Goal: Task Accomplishment & Management: Manage account settings

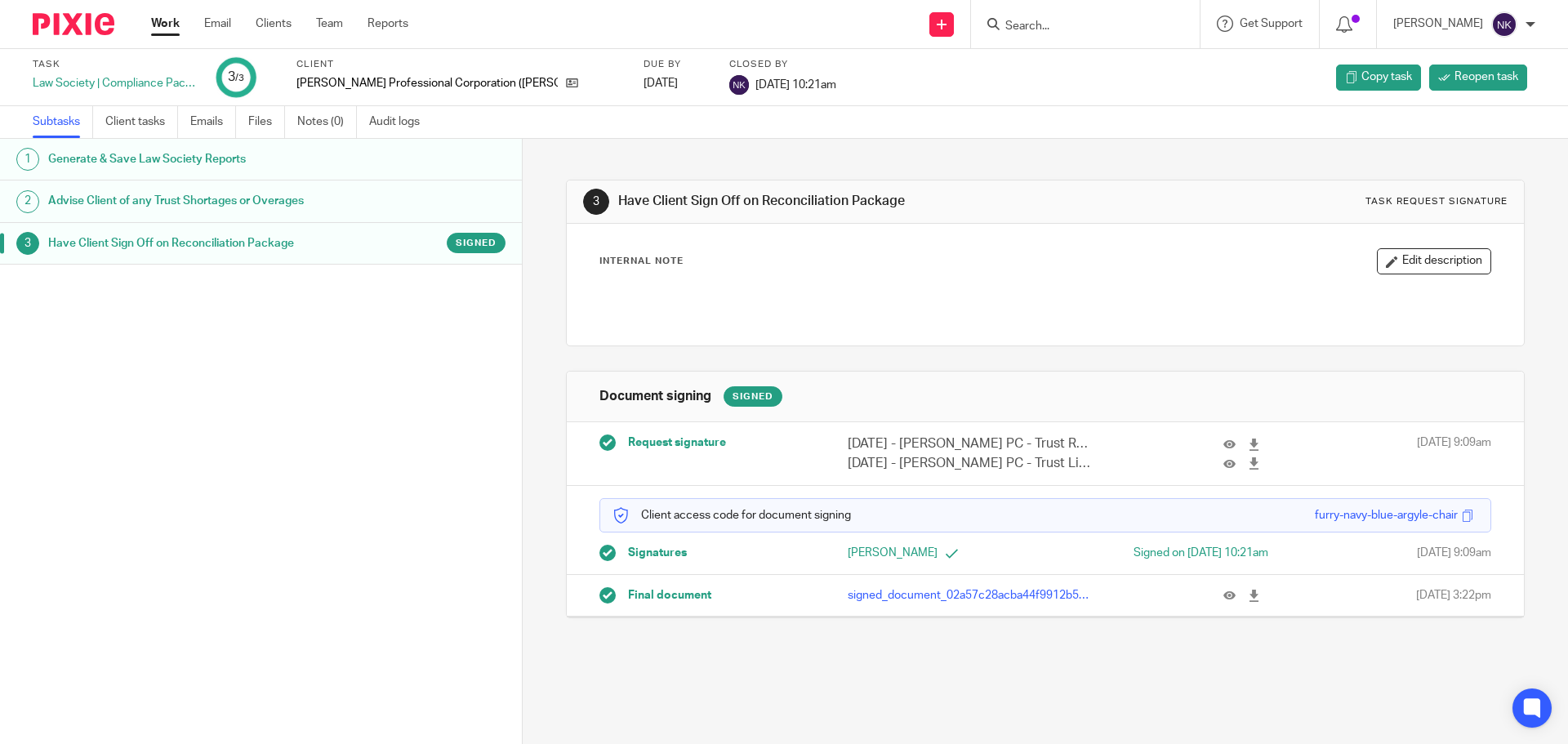
click at [1520, 20] on div "[PERSON_NAME]" at bounding box center [1464, 24] width 143 height 26
click at [1313, 118] on div "Subtasks Client tasks Emails Files Notes (0) Audit logs" at bounding box center [784, 122] width 1568 height 33
click at [1044, 26] on input "Search" at bounding box center [1077, 26] width 147 height 14
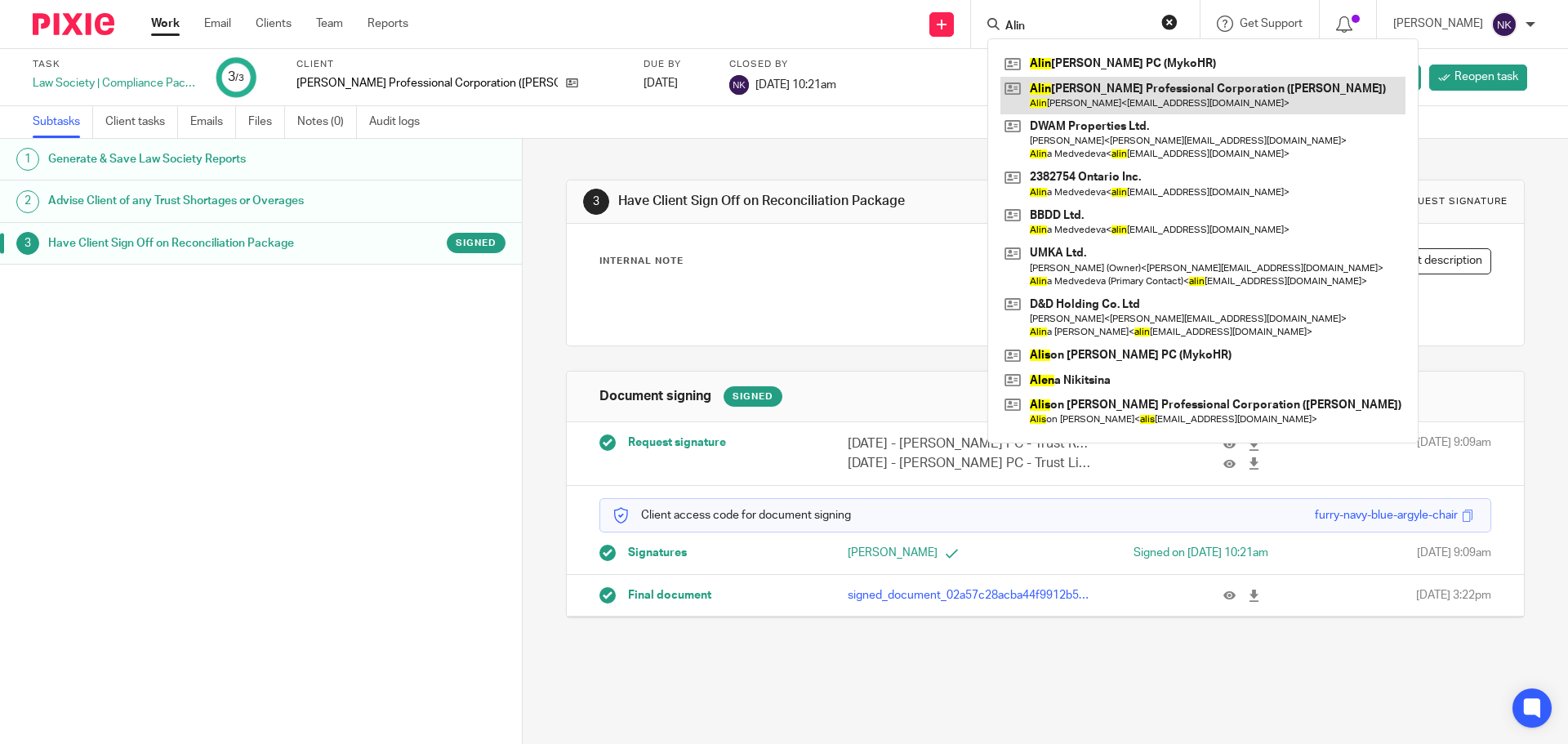
type input "Alin"
click at [1210, 96] on link at bounding box center [1202, 95] width 405 height 37
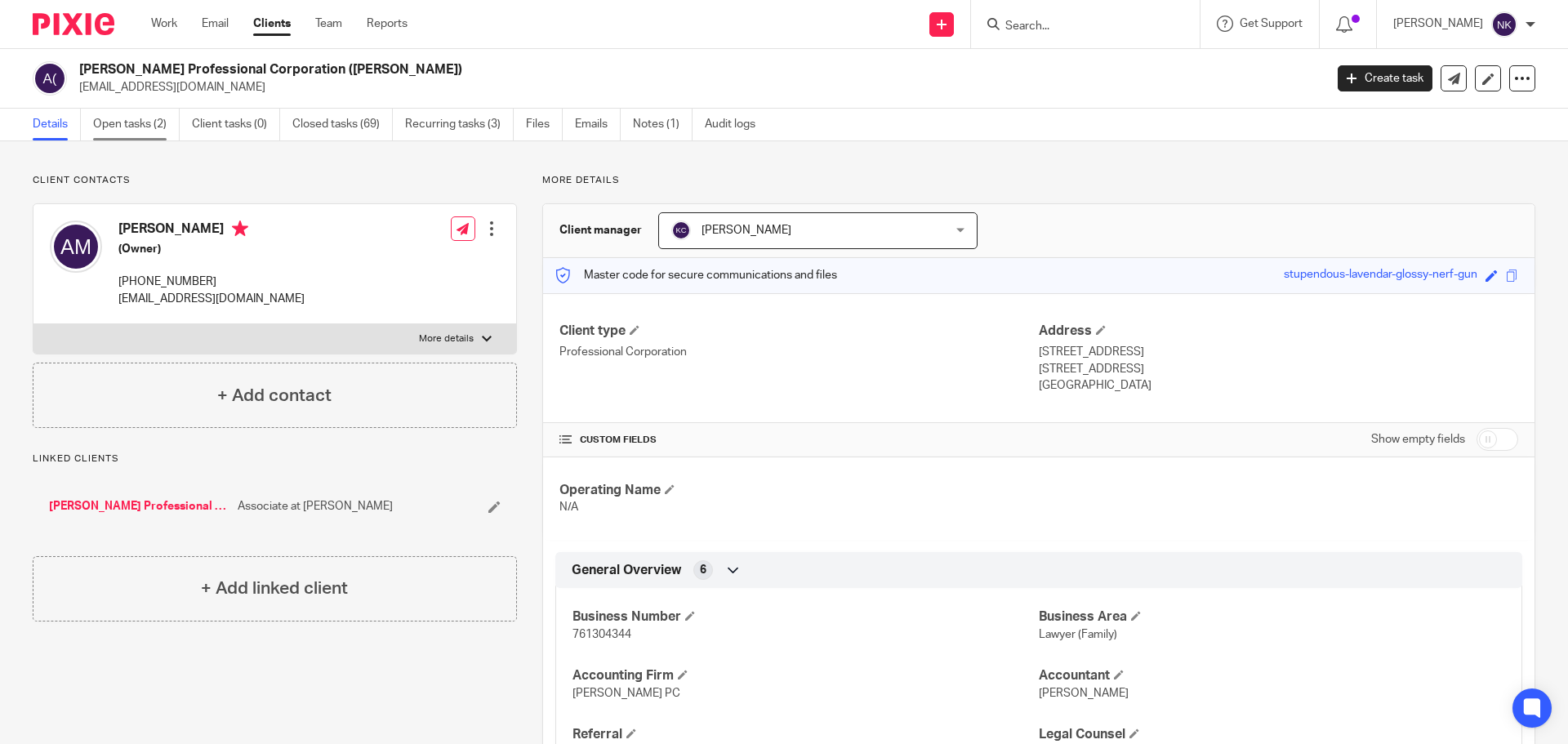
click at [154, 121] on link "Open tasks (2)" at bounding box center [137, 125] width 87 height 32
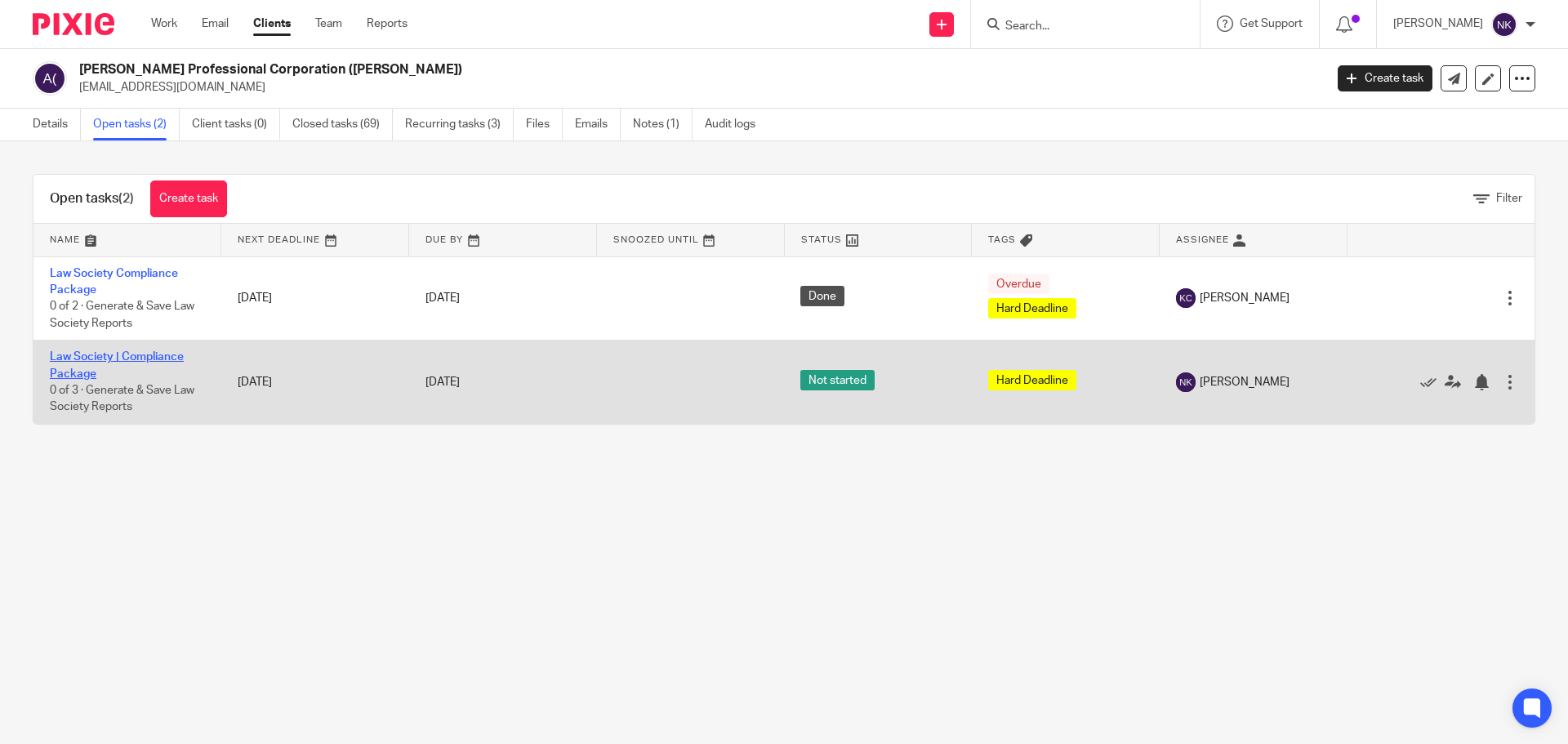
click at [82, 359] on link "Law Society | Compliance Package" at bounding box center [117, 365] width 134 height 28
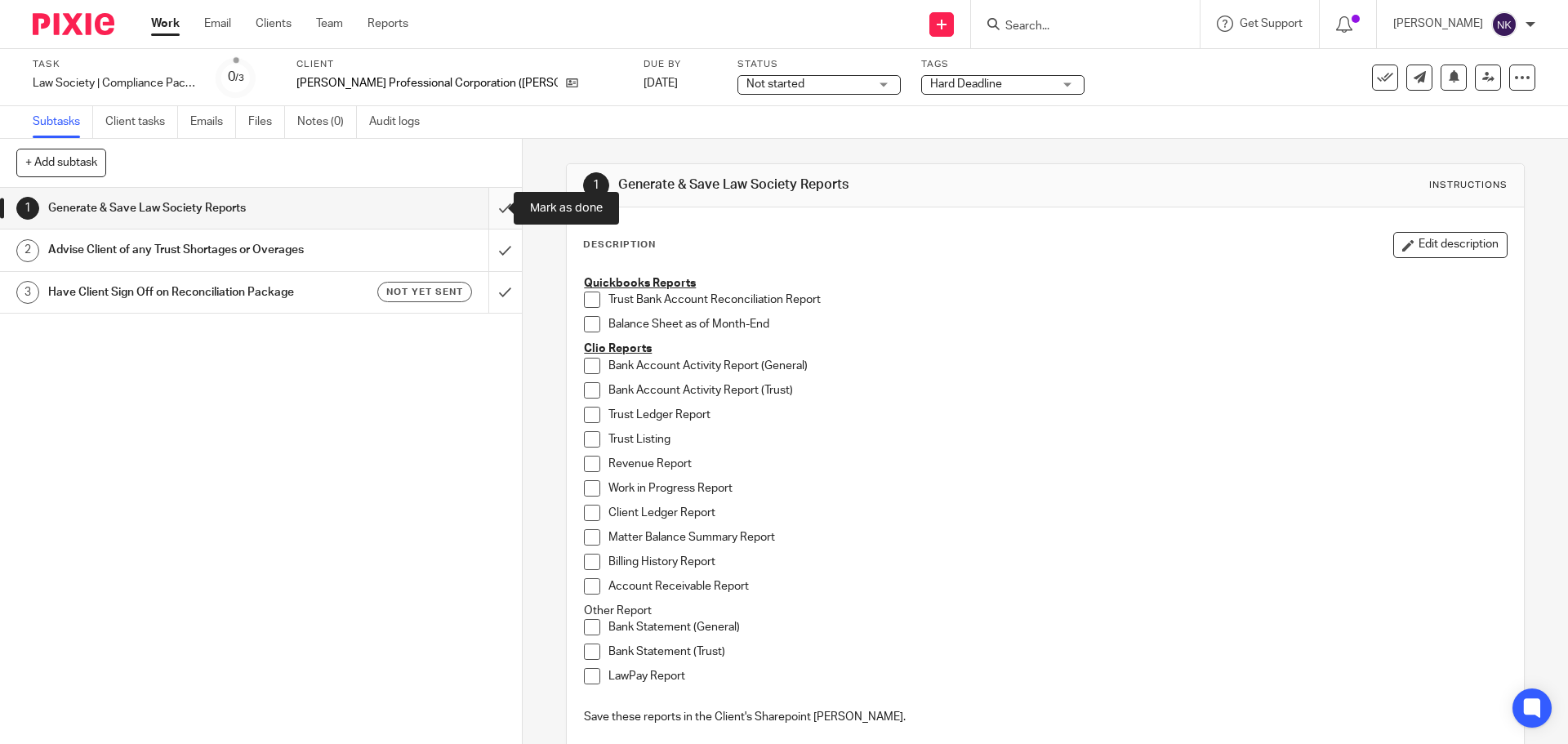
click at [490, 207] on input "submit" at bounding box center [260, 208] width 522 height 41
click at [486, 251] on input "submit" at bounding box center [260, 250] width 522 height 41
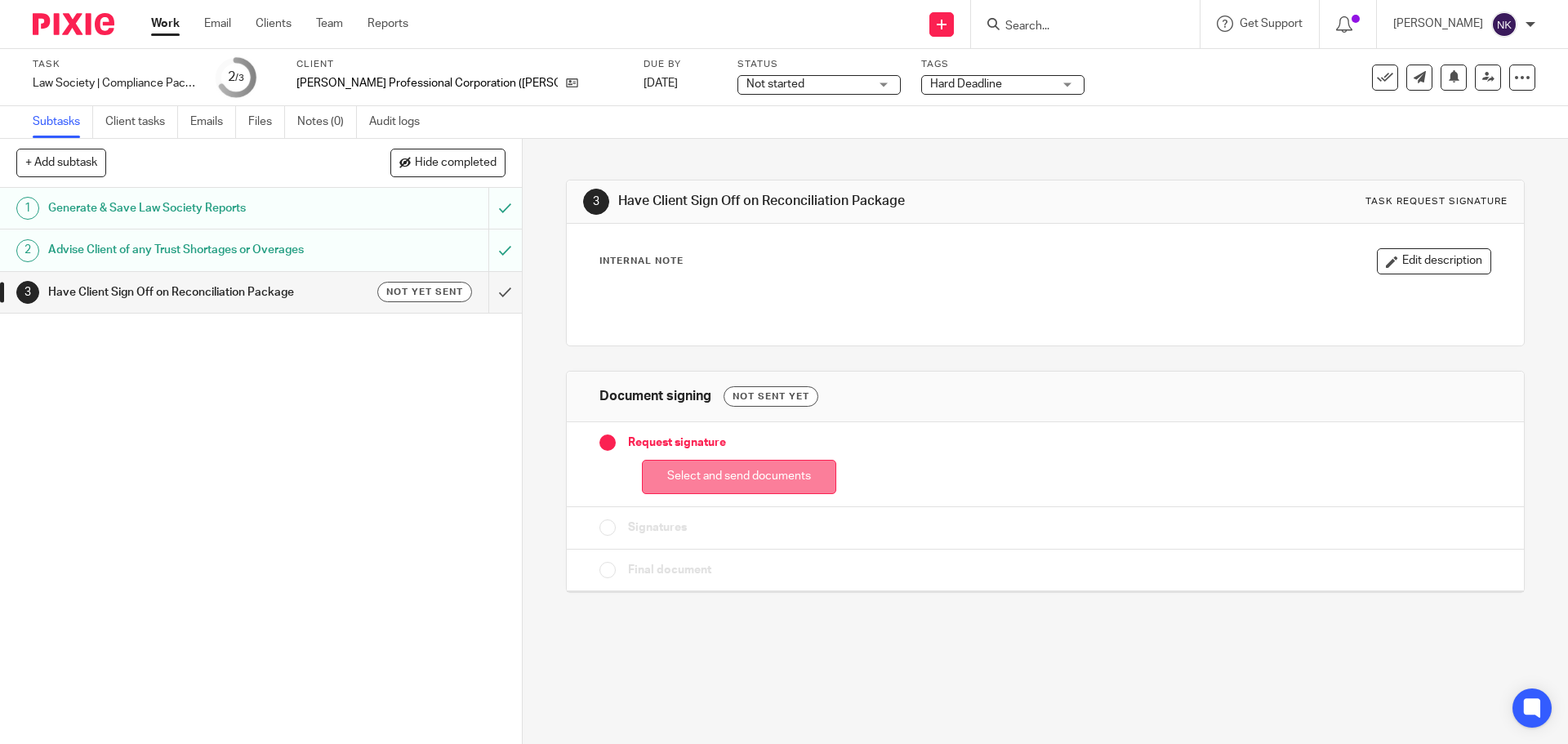
click at [731, 484] on button "Select and send documents" at bounding box center [739, 477] width 194 height 35
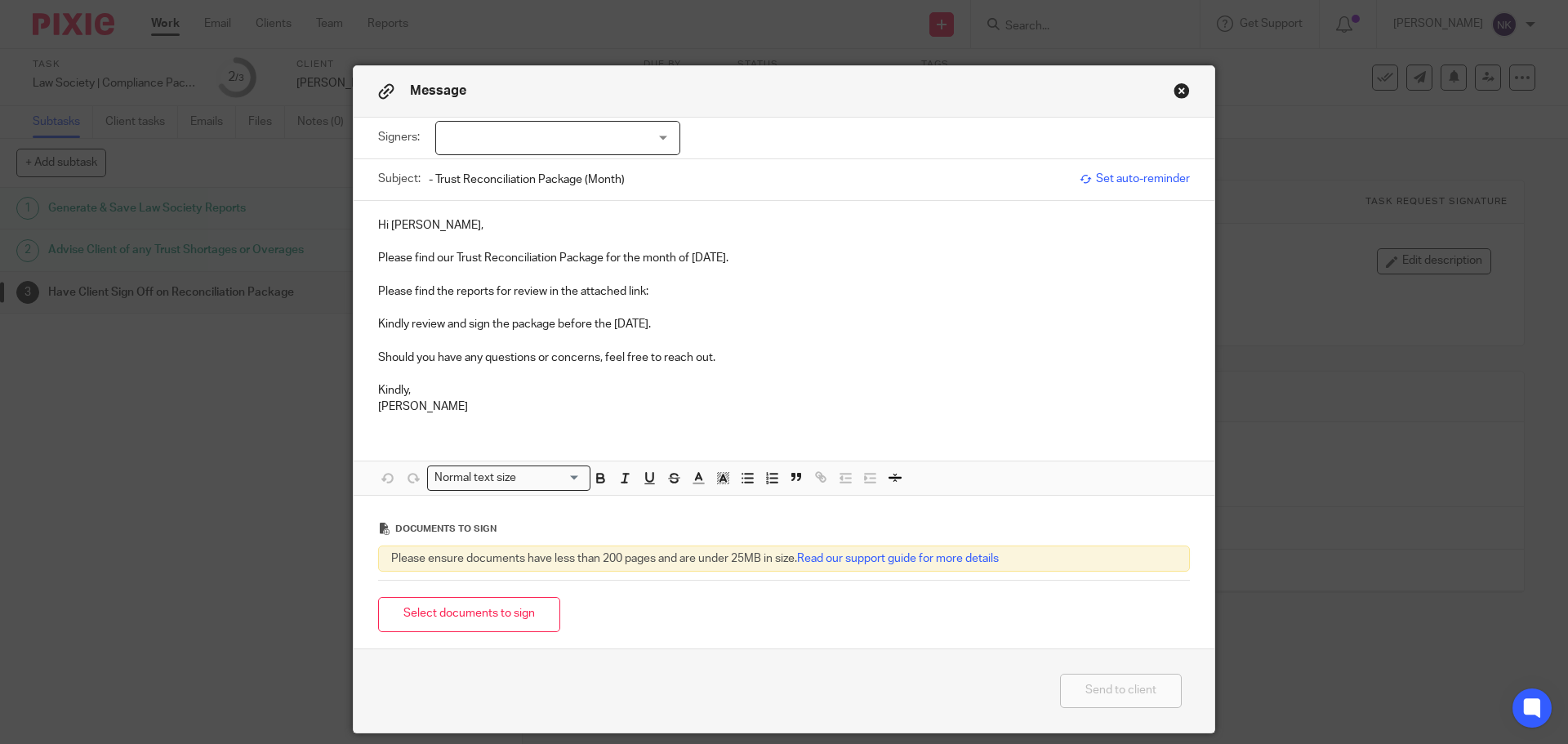
click at [484, 617] on button "Select documents to sign" at bounding box center [469, 614] width 182 height 35
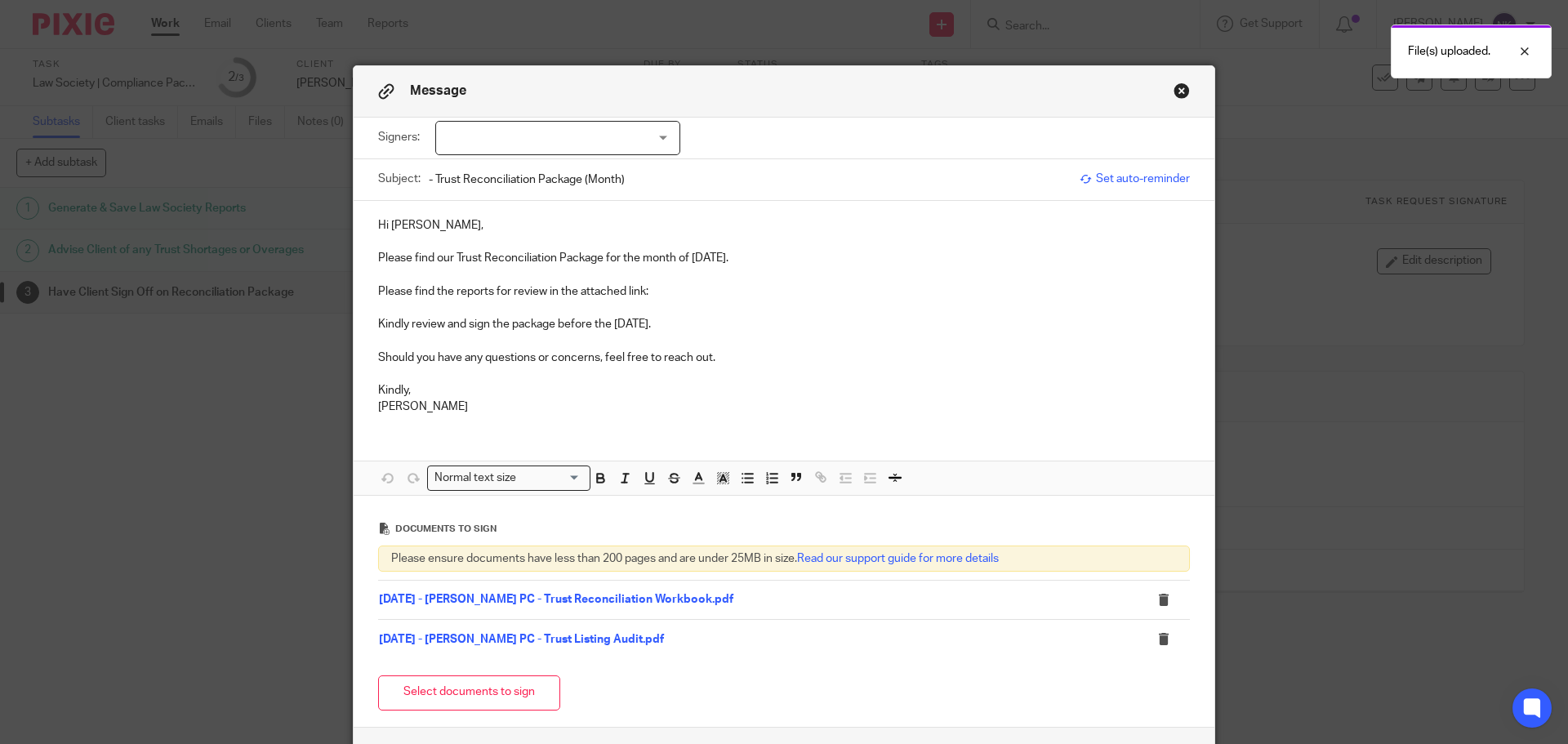
click at [518, 131] on div at bounding box center [557, 137] width 245 height 34
click at [517, 179] on li "[PERSON_NAME]" at bounding box center [552, 171] width 244 height 33
checkbox input "true"
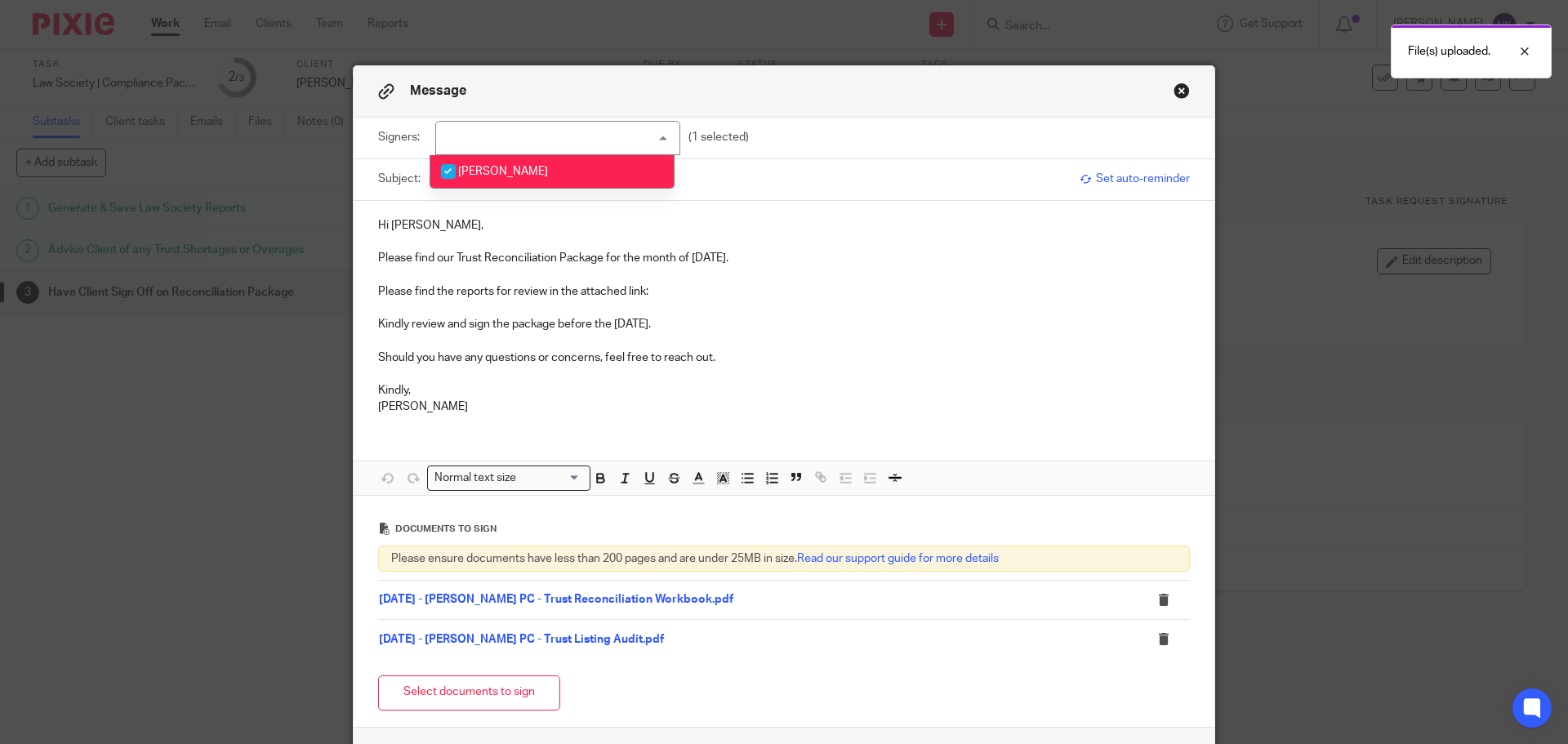
click at [518, 223] on p "Hi [PERSON_NAME]," at bounding box center [784, 225] width 812 height 16
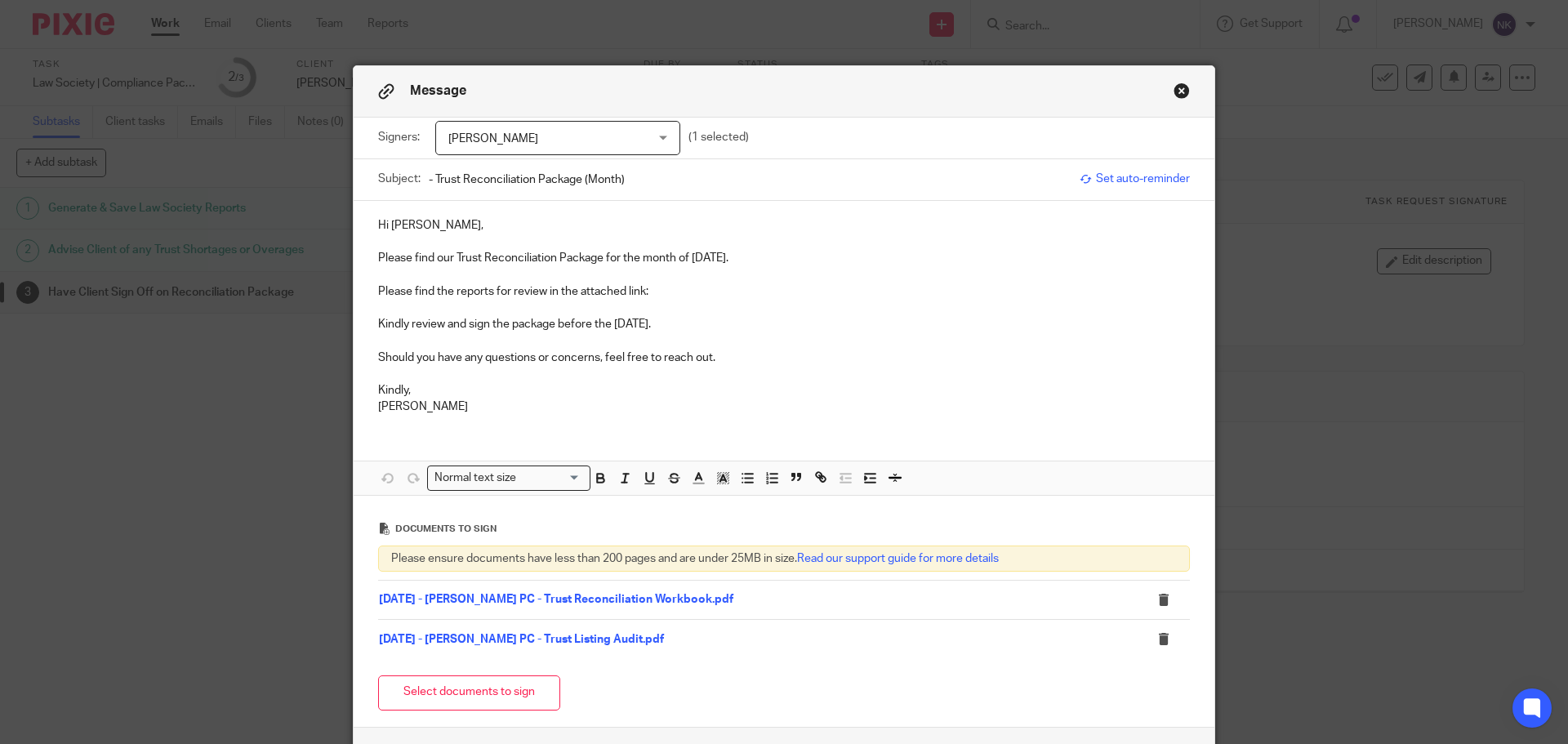
drag, startPoint x: 687, startPoint y: 259, endPoint x: 750, endPoint y: 255, distance: 63.1
click at [750, 255] on p "Please find our Trust Reconciliation Package for the month of [DATE]." at bounding box center [784, 258] width 812 height 16
copy p "[DATE]"
drag, startPoint x: 636, startPoint y: 176, endPoint x: 579, endPoint y: 187, distance: 58.1
click at [579, 187] on input "- Trust Reconciliation Package (Month)" at bounding box center [750, 179] width 643 height 36
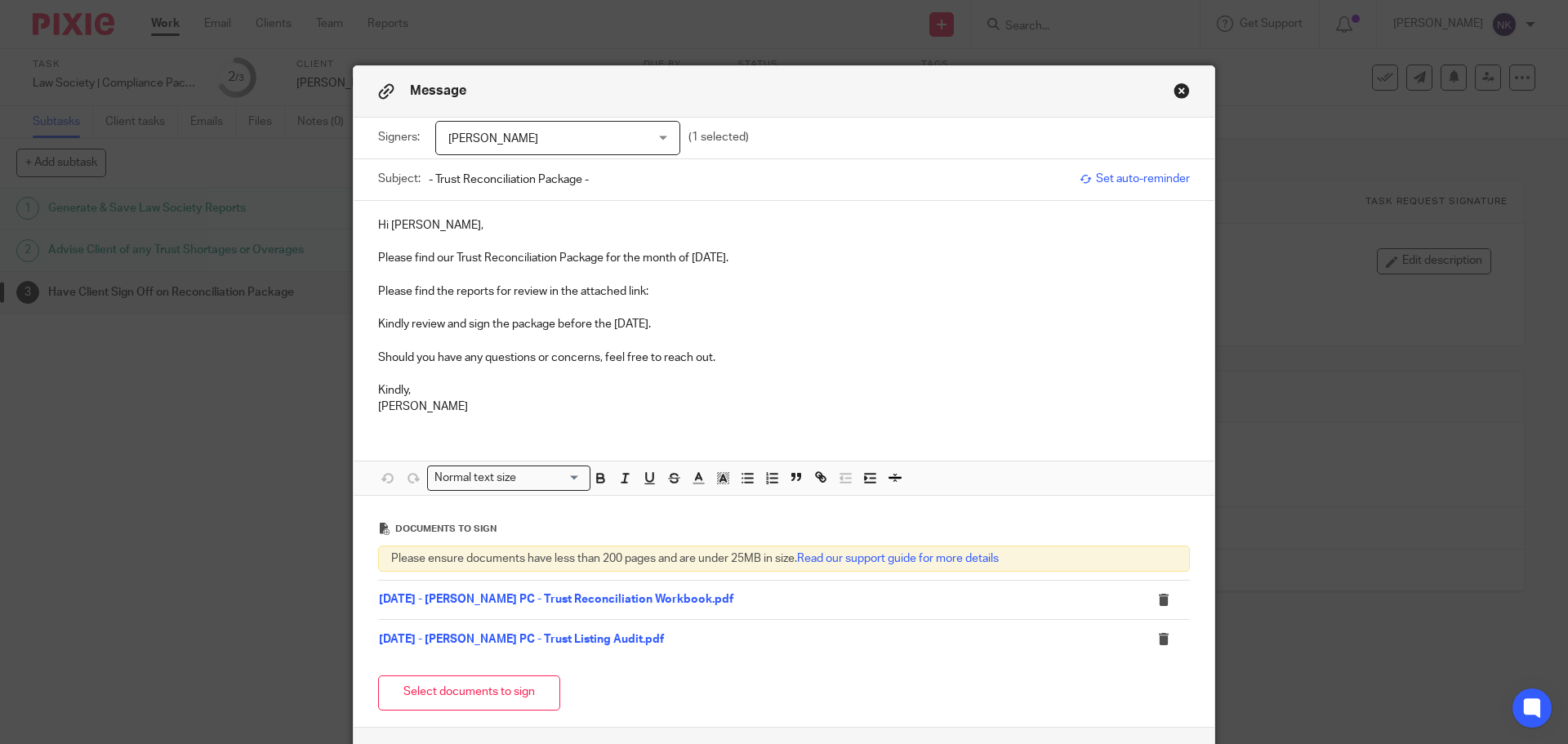
paste input "[DATE]"
click at [428, 181] on input "- Trust Reconciliation Package - [DATE]" at bounding box center [750, 179] width 643 height 36
type input "[PERSON_NAME] PC - Trust Reconciliation Package - [DATE]"
click at [654, 287] on p "Please find the reports for review in the attached link:" at bounding box center [784, 291] width 812 height 16
click at [661, 289] on p "Please find the reports for review in the attached link:" at bounding box center [784, 291] width 812 height 16
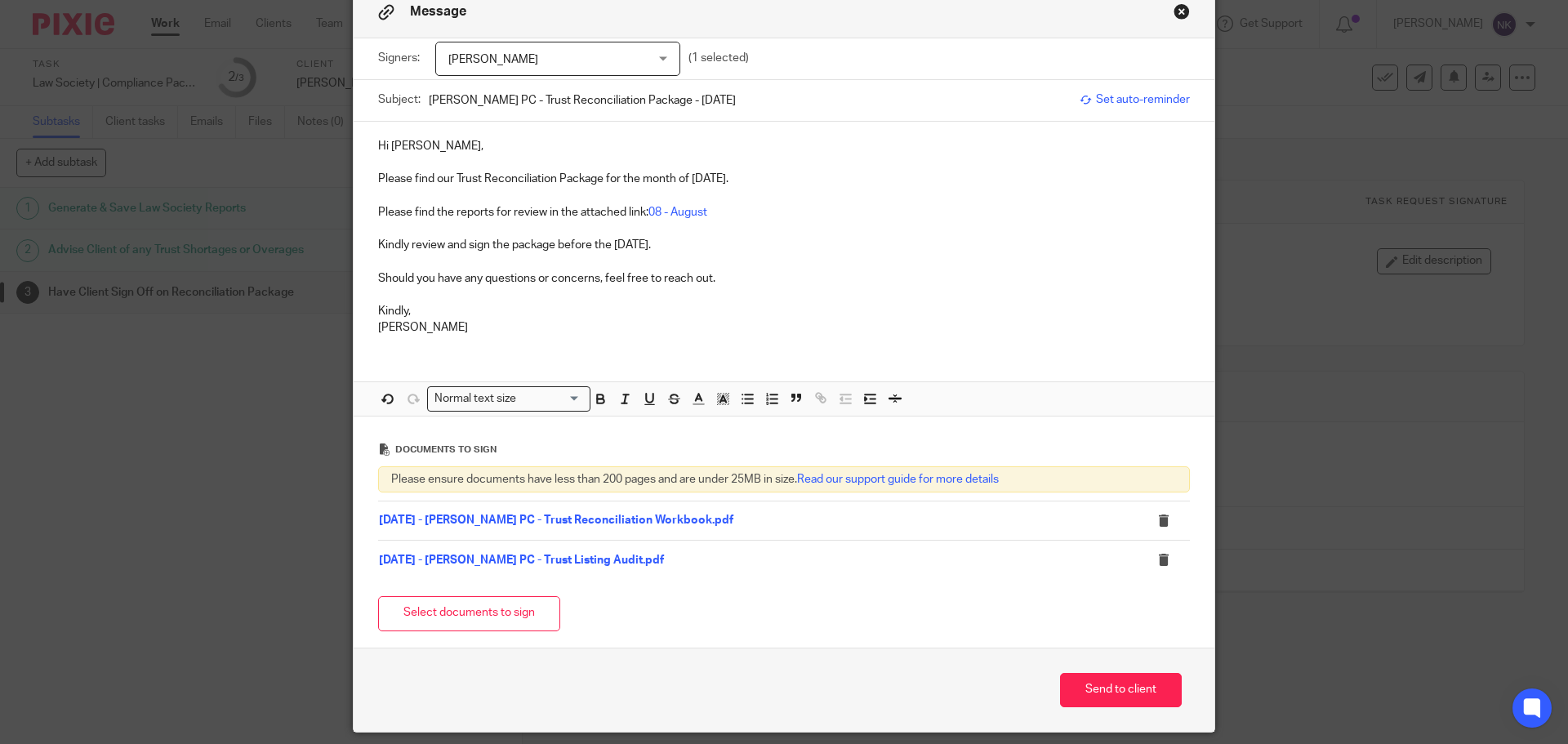
scroll to position [133, 0]
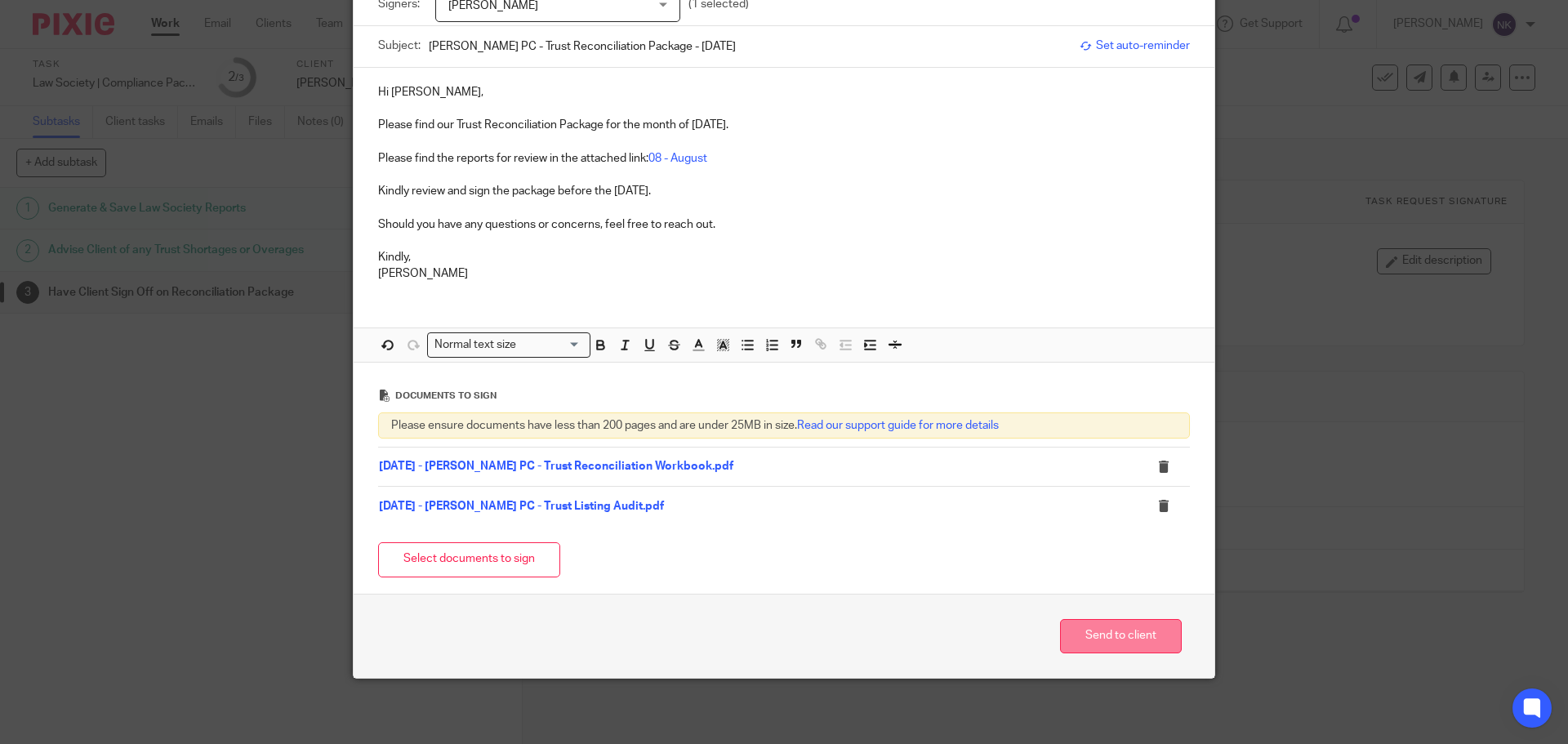
click at [1119, 635] on button "Send to client" at bounding box center [1121, 636] width 121 height 35
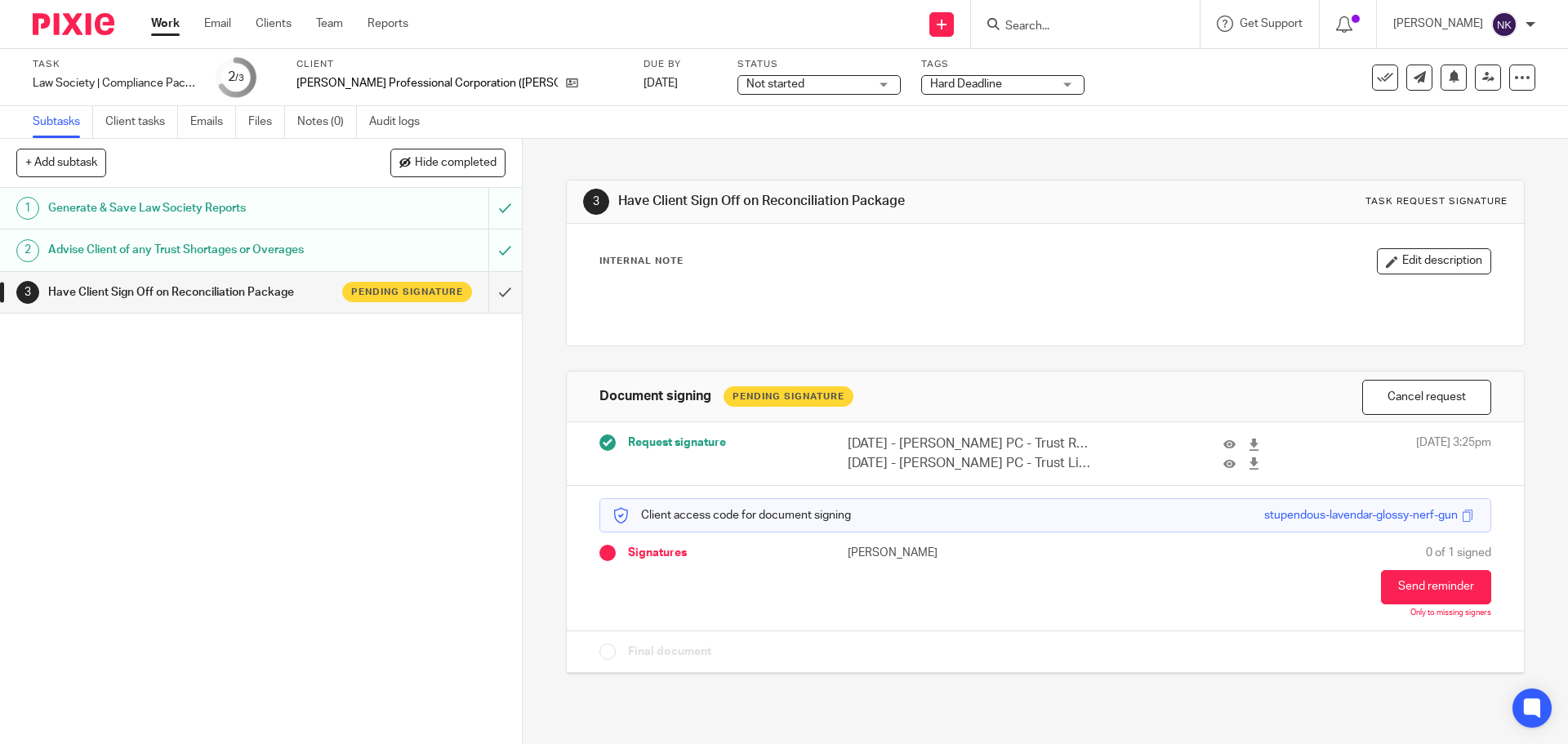
click at [1042, 19] on form at bounding box center [1090, 24] width 174 height 20
click at [1056, 27] on input "Search" at bounding box center [1077, 26] width 147 height 14
paste input "Aug-25"
type input "Aug-25"
paste input "Search"
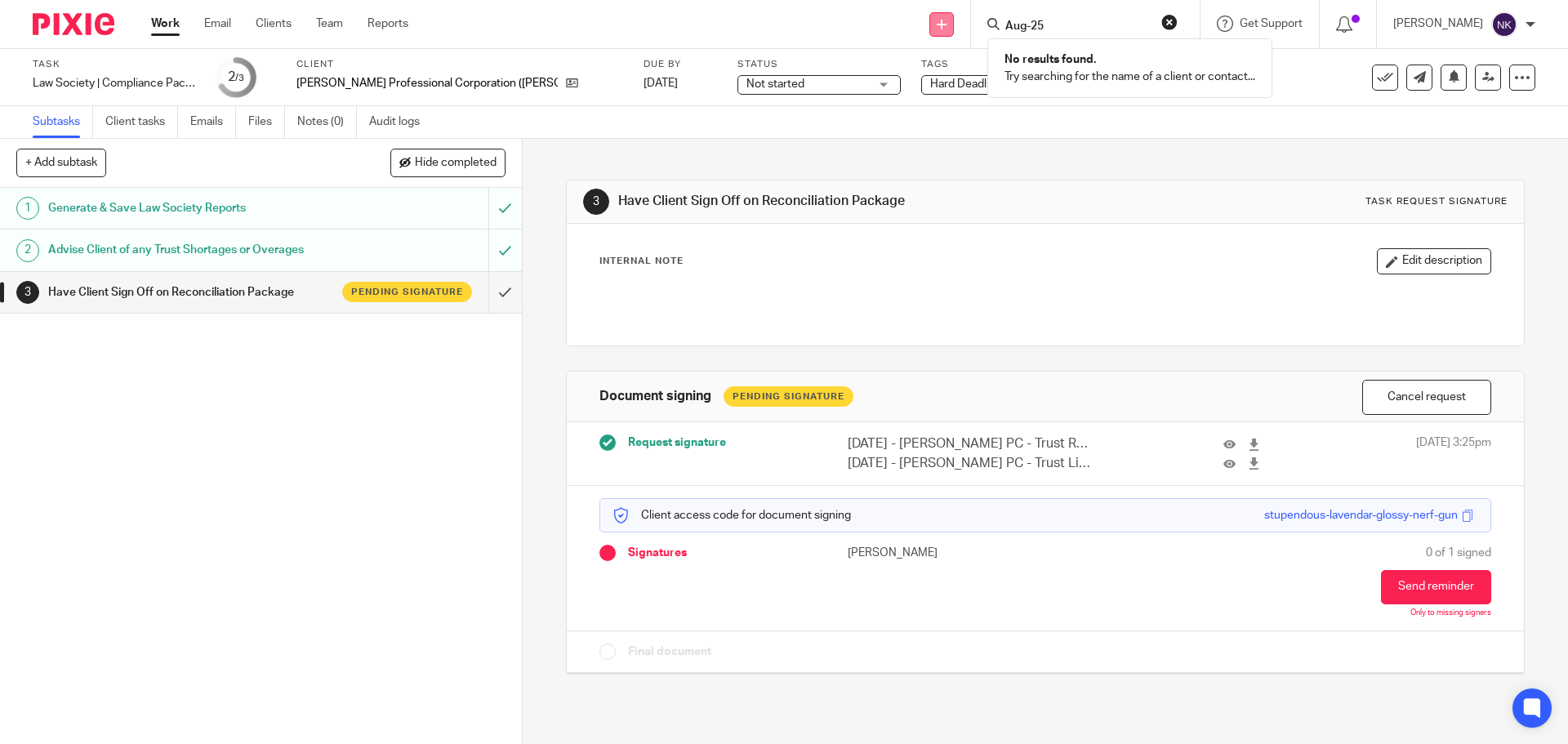
drag, startPoint x: 1073, startPoint y: 27, endPoint x: 980, endPoint y: 31, distance: 93.1
click at [980, 31] on div "Send new email Create task Add client Request signature Aug-25 No results found…" at bounding box center [1000, 24] width 1135 height 48
click at [1055, 26] on input "Search" at bounding box center [1077, 26] width 147 height 14
paste input "Kinch Eddie Litigation PC"
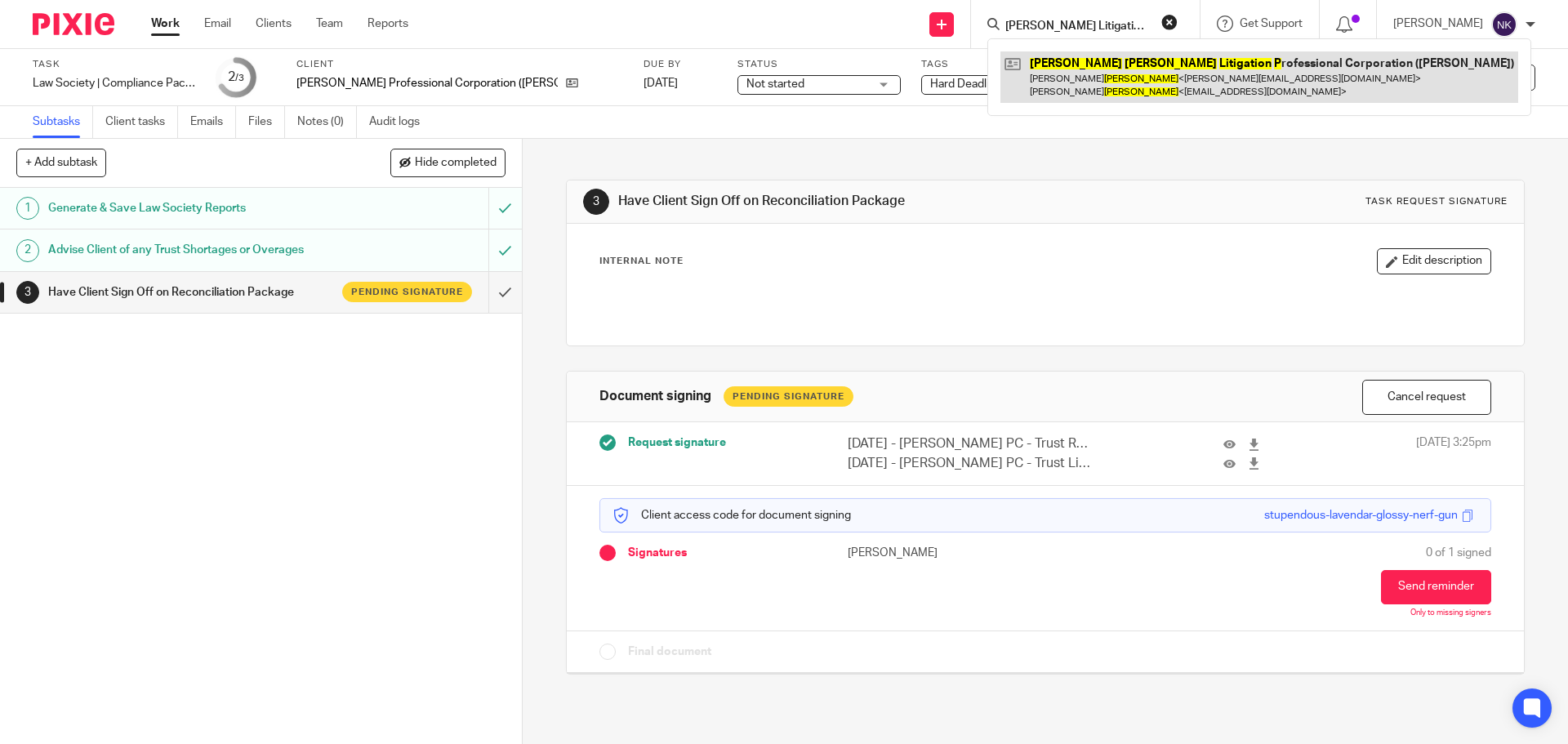
type input "Kinch Eddie Litigation P"
click at [1190, 80] on link at bounding box center [1259, 77] width 518 height 51
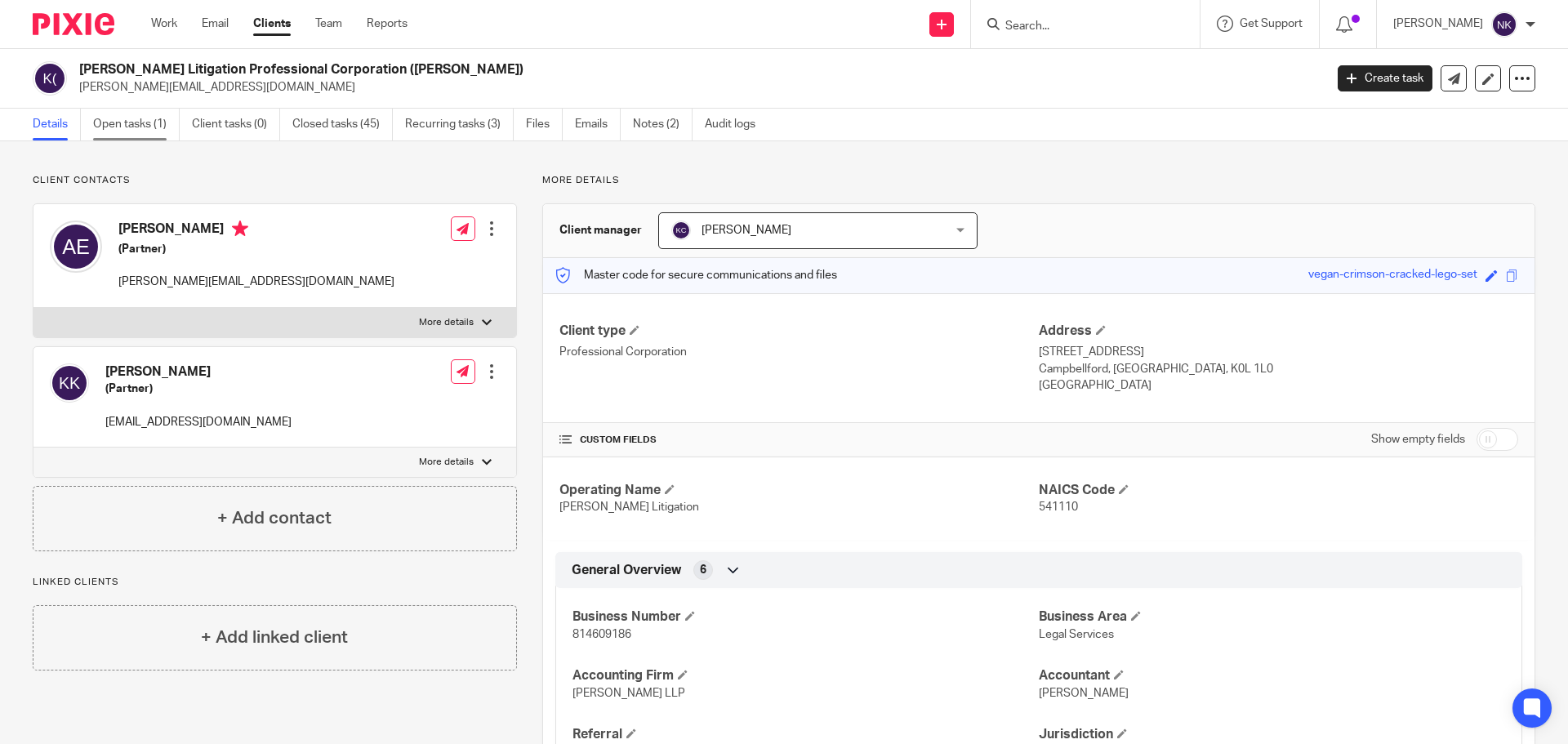
click at [134, 117] on link "Open tasks (1)" at bounding box center [137, 125] width 87 height 32
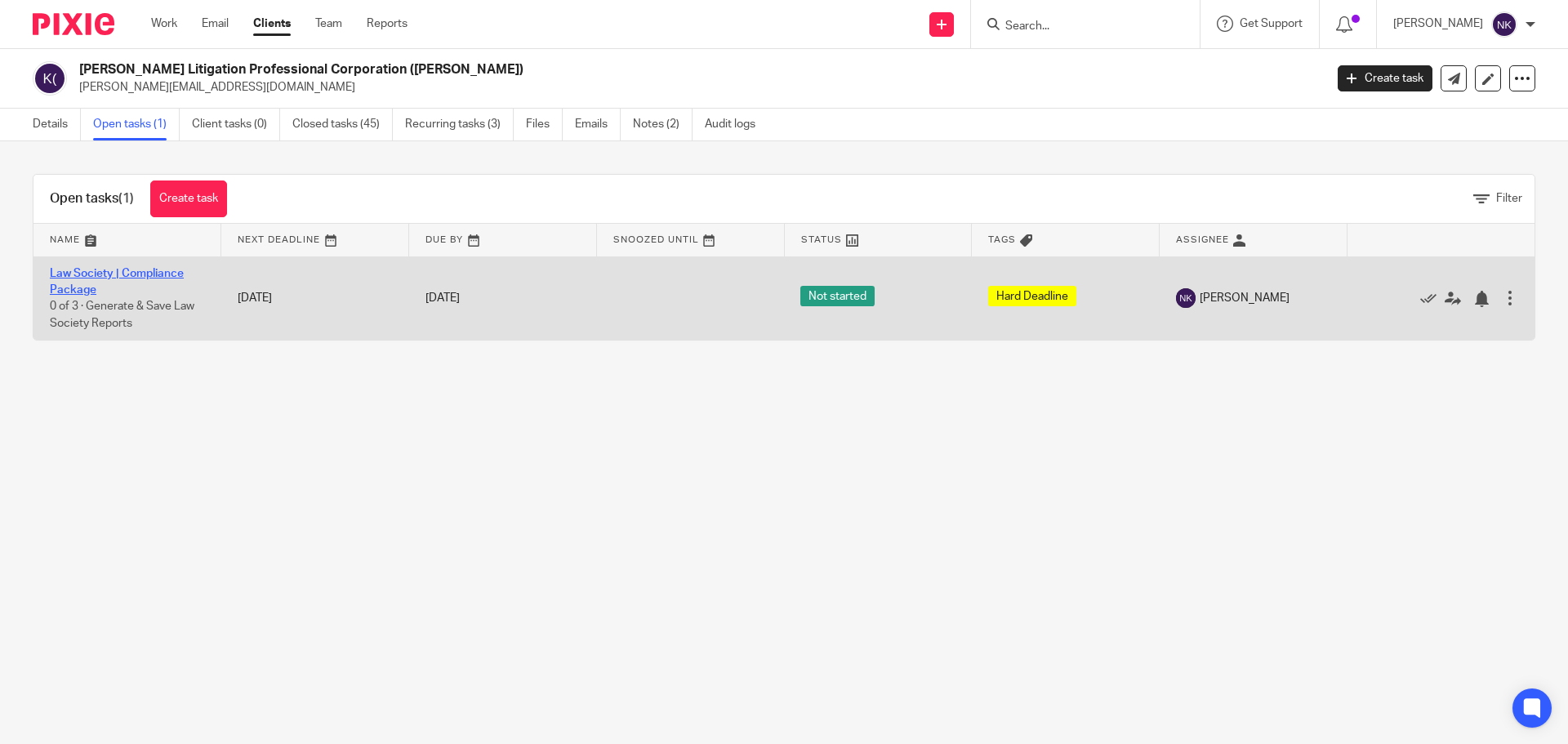
click at [144, 270] on link "Law Society | Compliance Package" at bounding box center [117, 282] width 134 height 28
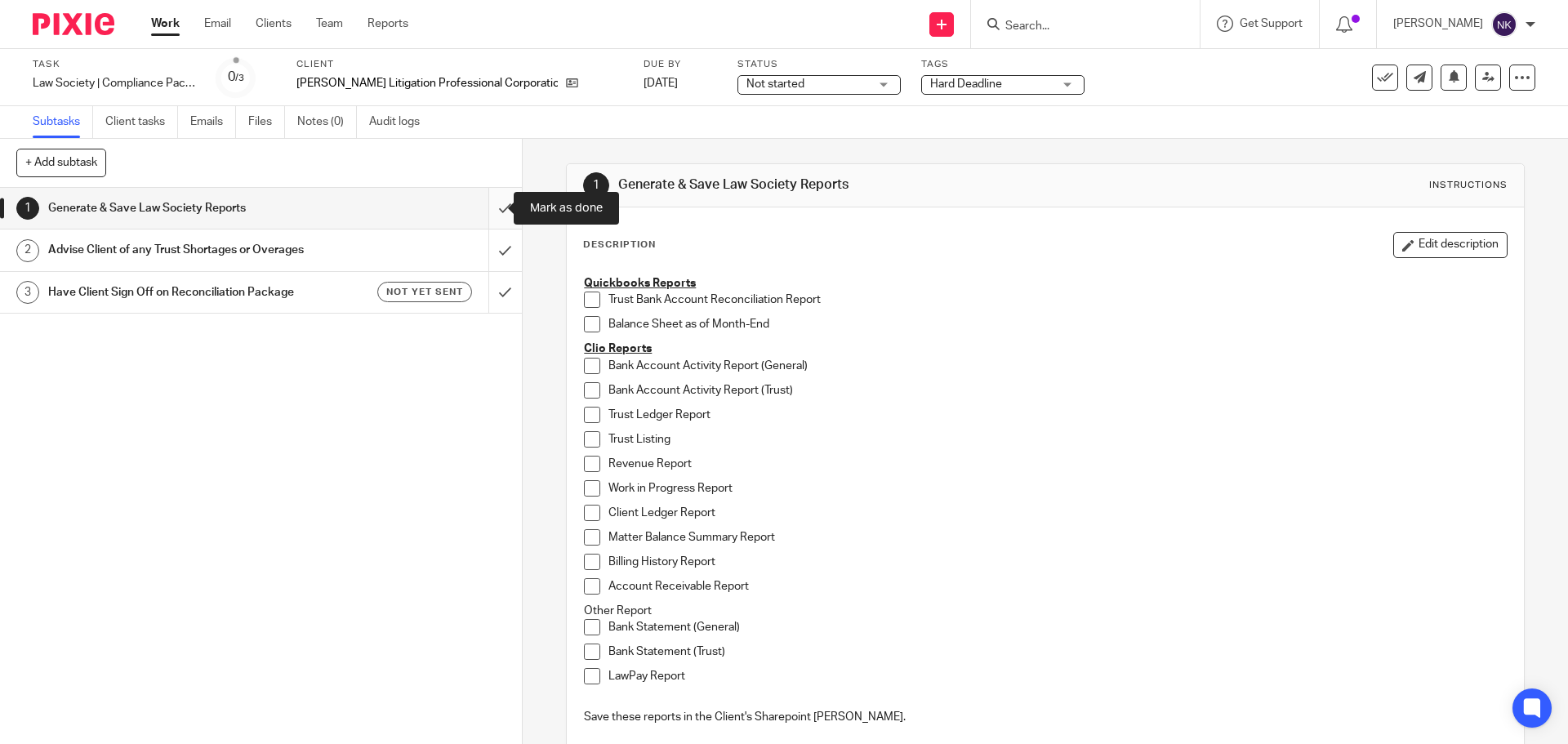
click at [492, 210] on input "submit" at bounding box center [260, 208] width 522 height 41
click at [491, 248] on input "submit" at bounding box center [260, 250] width 522 height 41
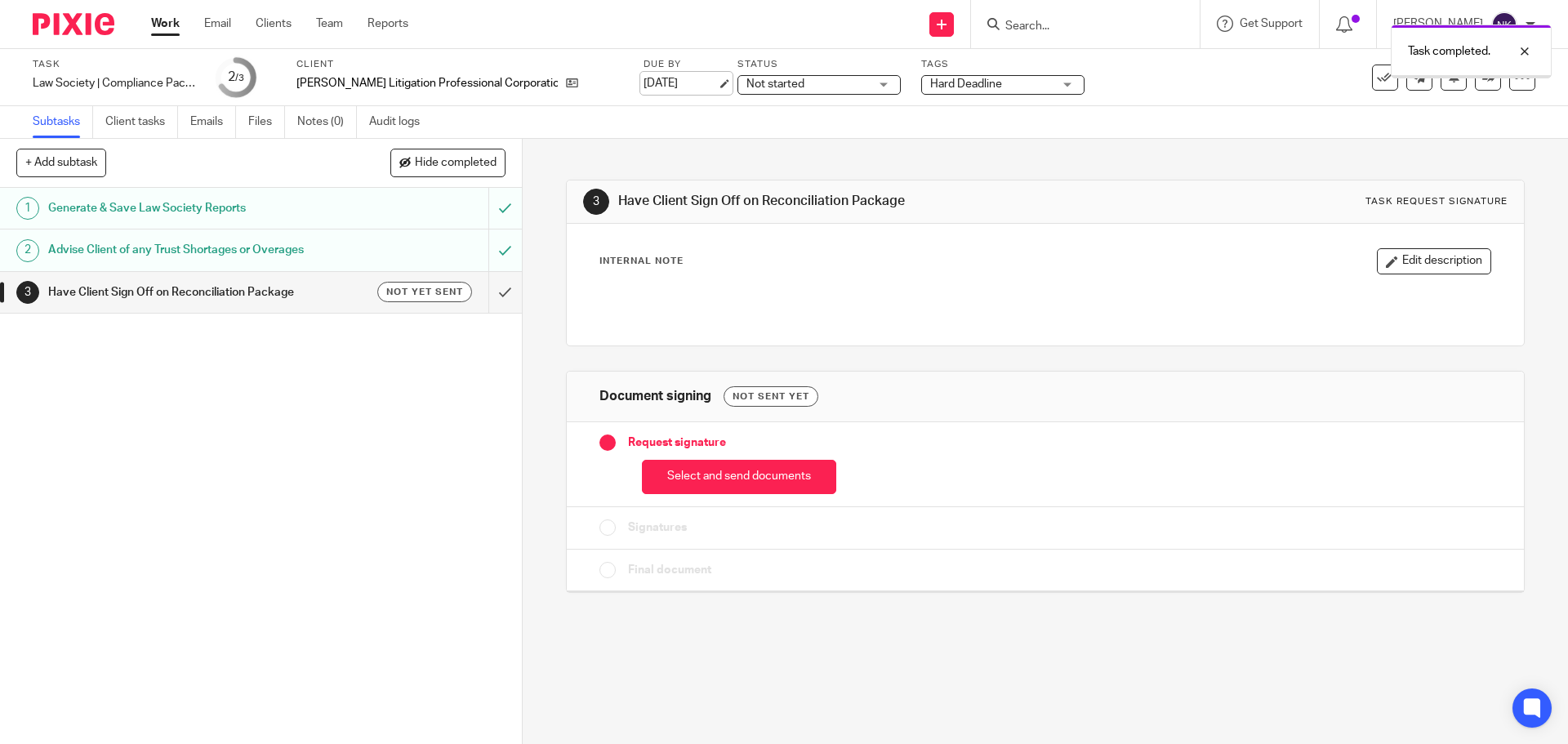
click at [663, 84] on link "Sep 20, 2025" at bounding box center [680, 84] width 74 height 17
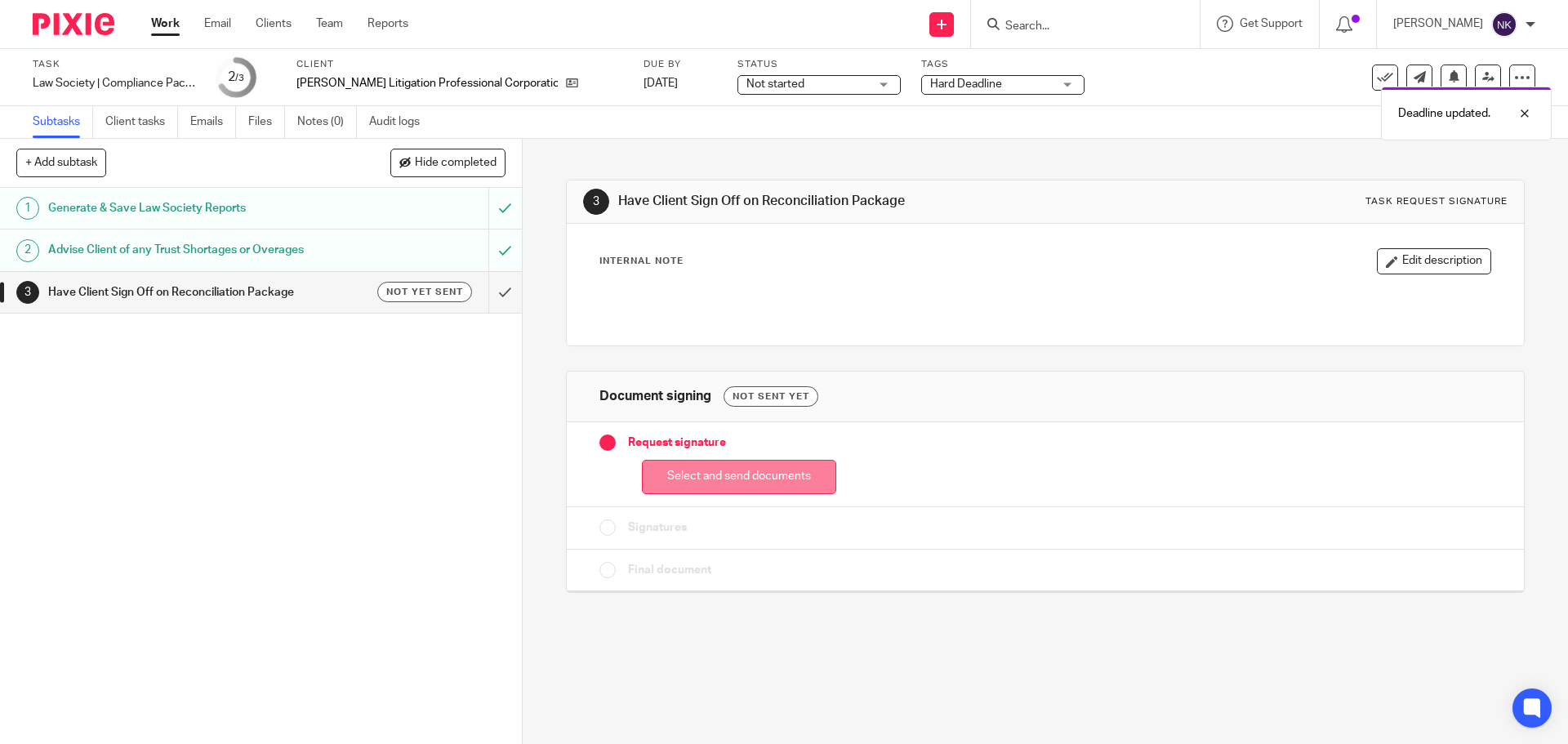
click at [746, 473] on button "Select and send documents" at bounding box center [739, 477] width 194 height 35
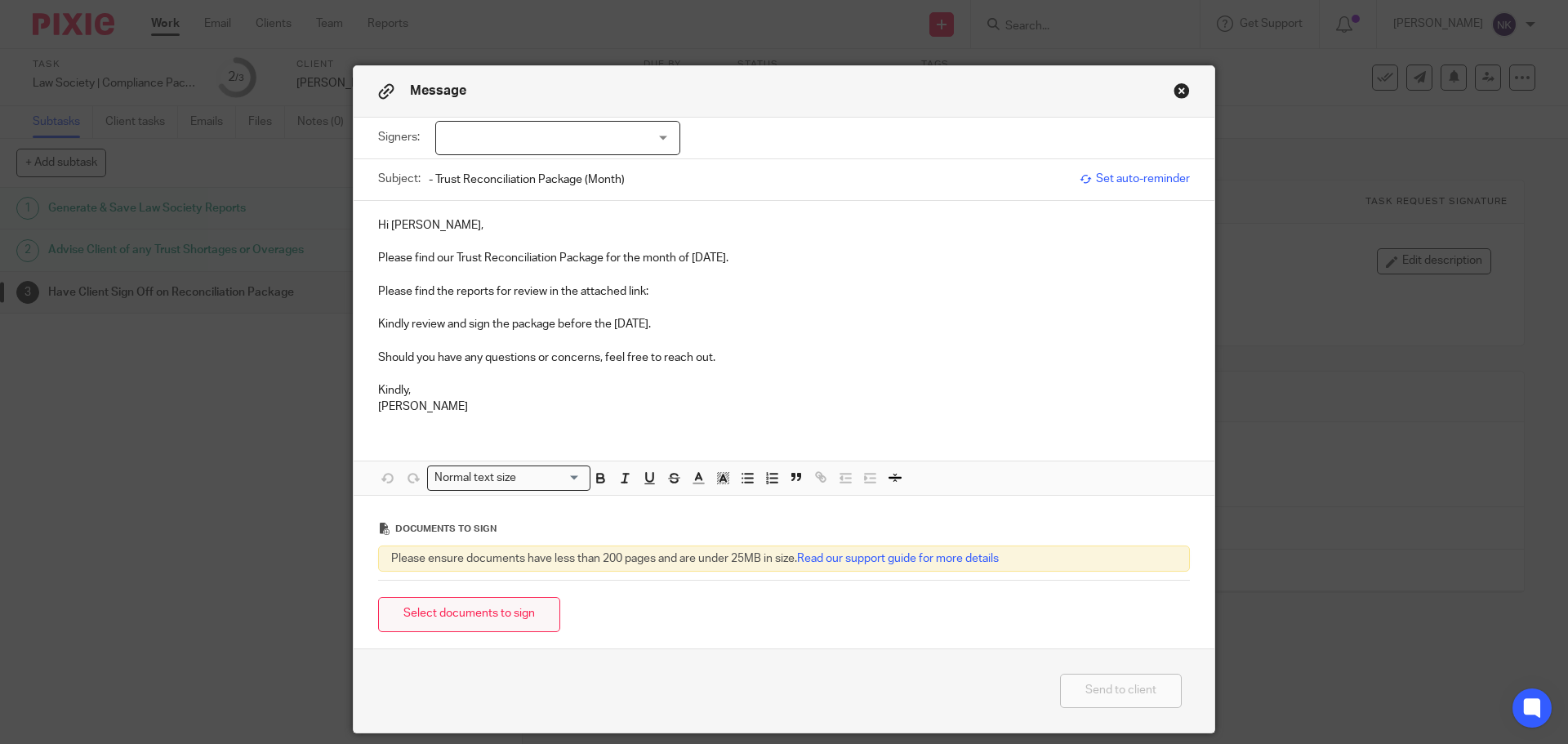
click at [488, 620] on button "Select documents to sign" at bounding box center [469, 614] width 182 height 35
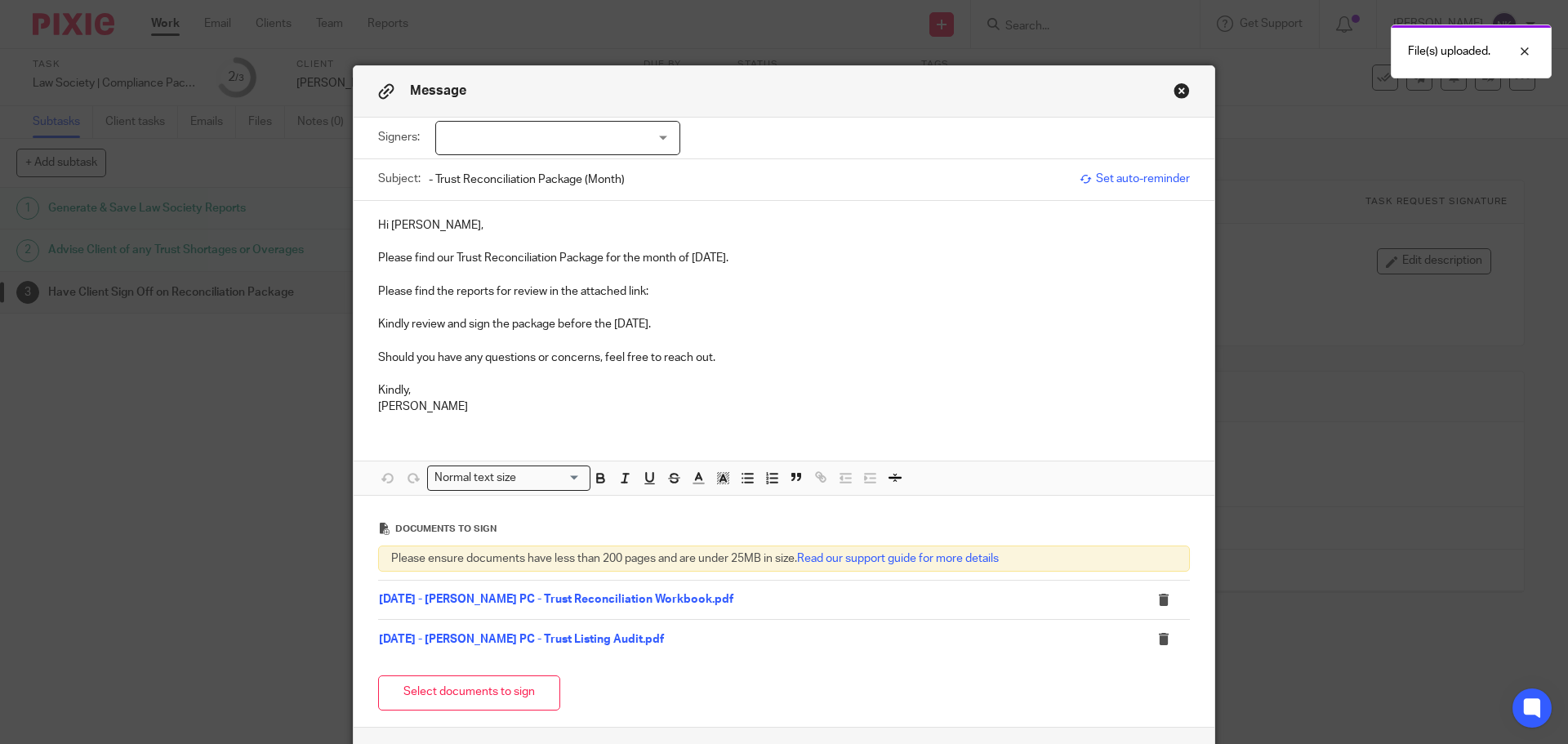
click at [557, 152] on div at bounding box center [557, 137] width 245 height 34
click at [551, 171] on li "Aaron Eddie" at bounding box center [552, 171] width 244 height 33
checkbox input "true"
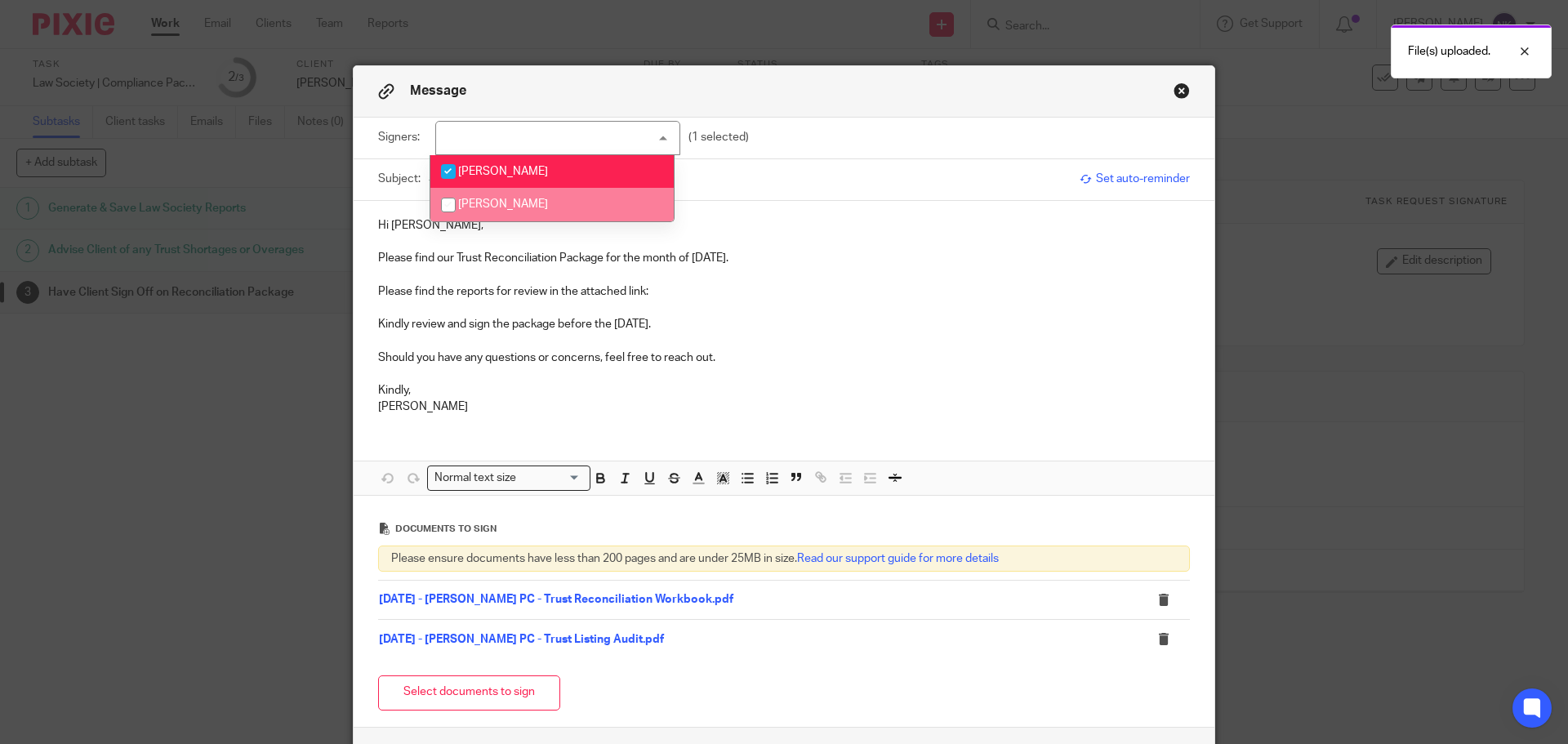
click at [688, 268] on p at bounding box center [784, 274] width 812 height 16
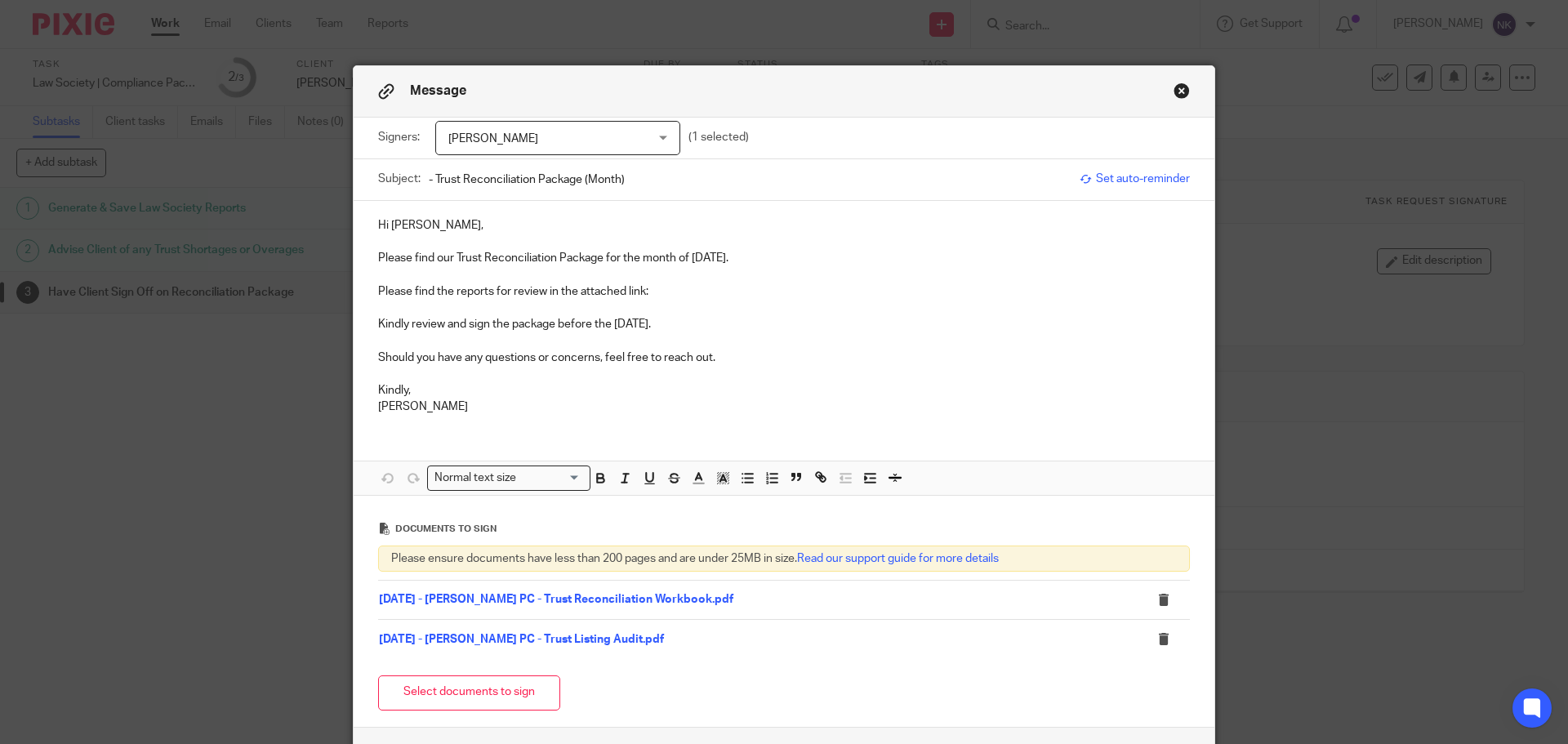
drag, startPoint x: 687, startPoint y: 258, endPoint x: 753, endPoint y: 258, distance: 66.0
click at [753, 258] on p "Please find our Trust Reconciliation Package for the month of August 2025." at bounding box center [784, 258] width 812 height 16
copy p "August 2025"
click at [658, 176] on input "- Trust Reconciliation Package (Month)" at bounding box center [750, 179] width 643 height 36
drag, startPoint x: 667, startPoint y: 183, endPoint x: 575, endPoint y: 197, distance: 93.1
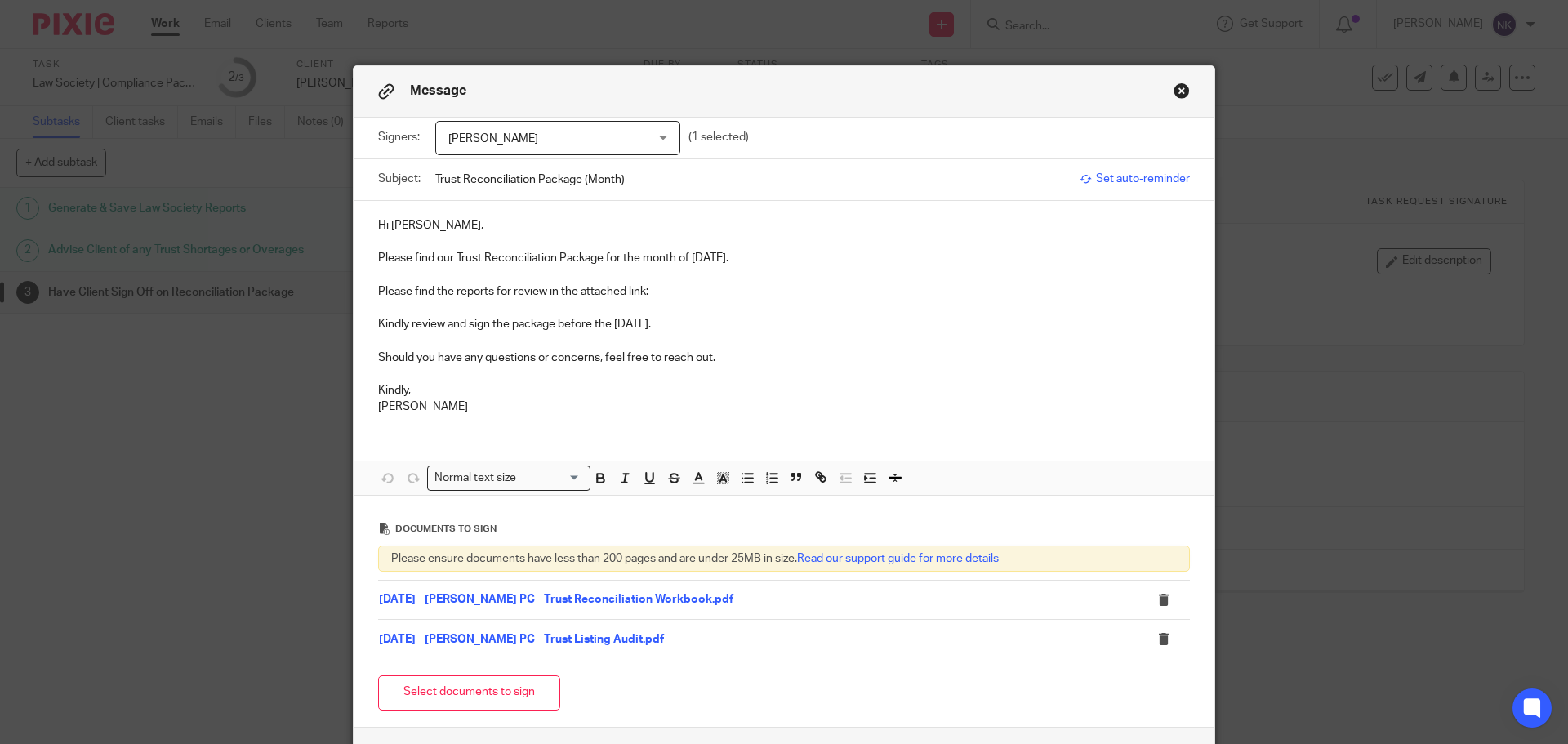
click at [575, 197] on input "- Trust Reconciliation Package (Month)" at bounding box center [750, 179] width 643 height 36
paste input "[DATE]"
click at [428, 182] on input "- Trust Reconciliation Package - August 2025" at bounding box center [750, 179] width 643 height 36
click at [428, 181] on input "- Trust Reconciliation Package - August 2025" at bounding box center [750, 179] width 643 height 36
paste input "Kinch Eddie Litigation PC"
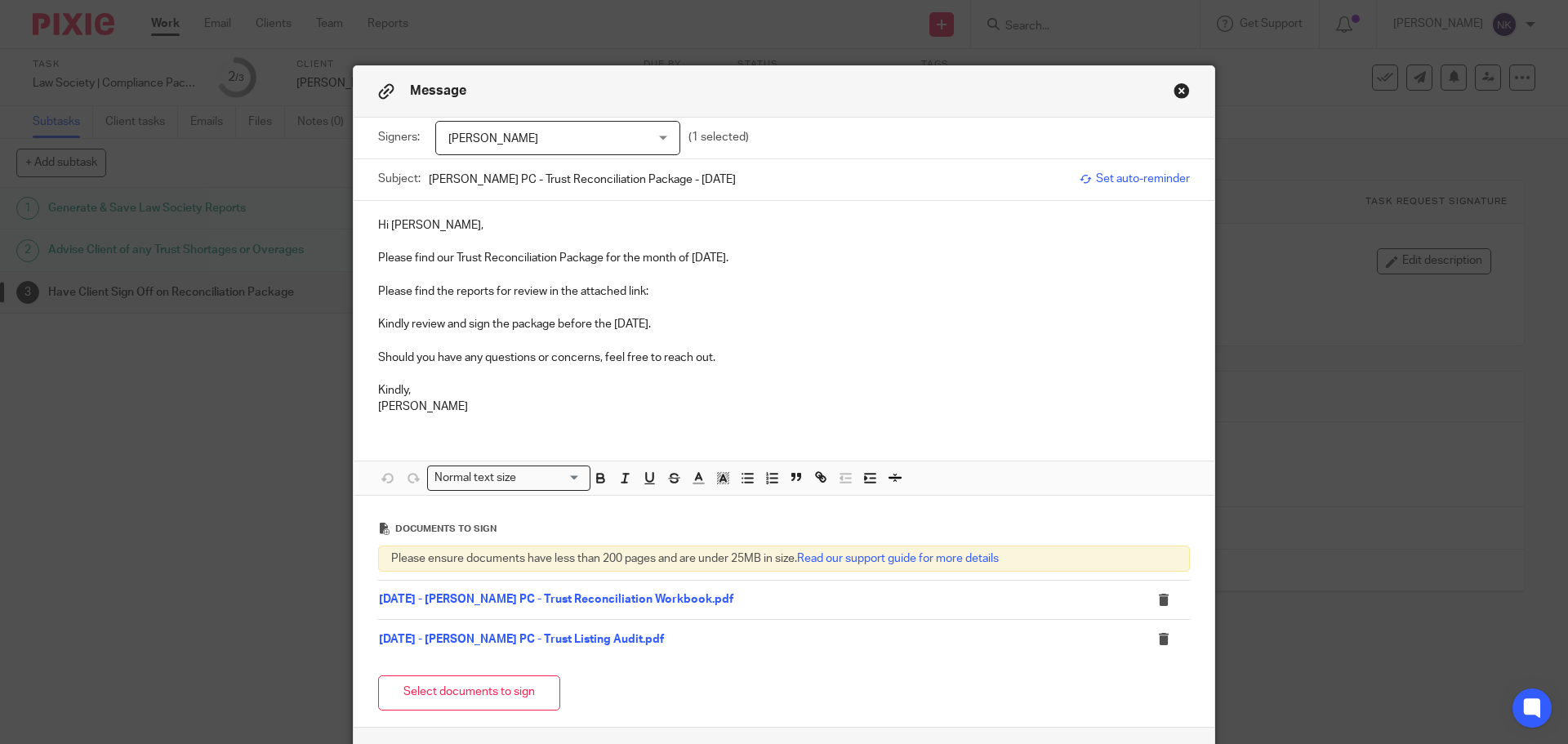
type input "Kinch Eddie Litigation PC - Trust Reconciliation Package - August 2025"
click at [657, 288] on p "Please find the reports for review in the attached link:" at bounding box center [784, 291] width 812 height 16
click at [642, 375] on p at bounding box center [784, 373] width 812 height 16
click at [731, 402] on p "Kanwar Cheema" at bounding box center [784, 406] width 812 height 16
click at [740, 402] on p "Kanwar Cheema" at bounding box center [784, 406] width 812 height 16
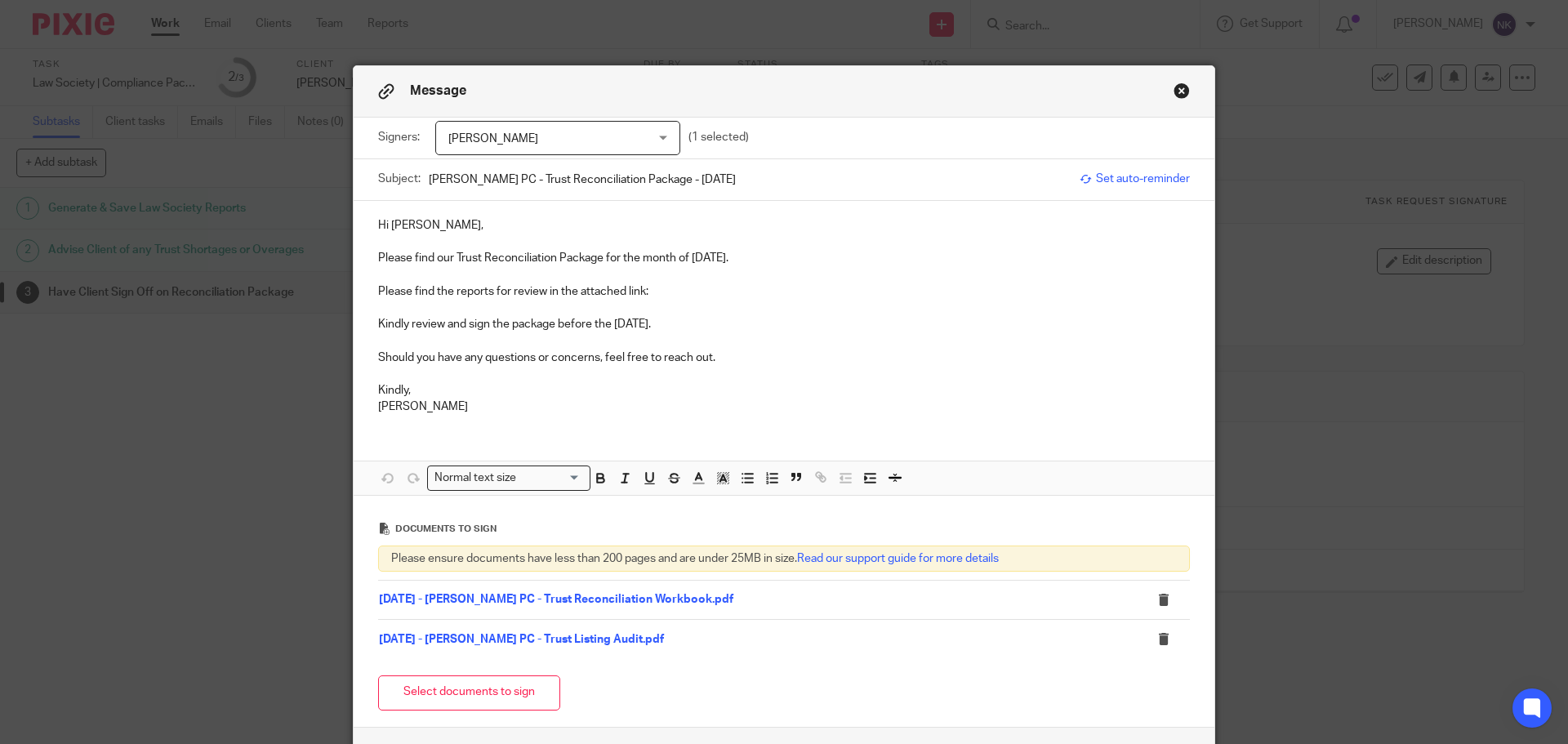
click at [652, 283] on p "Please find the reports for review in the attached link:" at bounding box center [784, 291] width 812 height 16
click at [664, 288] on p "Please find the reports for review in the attached link:" at bounding box center [784, 291] width 812 height 16
click at [663, 294] on link "08 - August" at bounding box center [677, 291] width 59 height 11
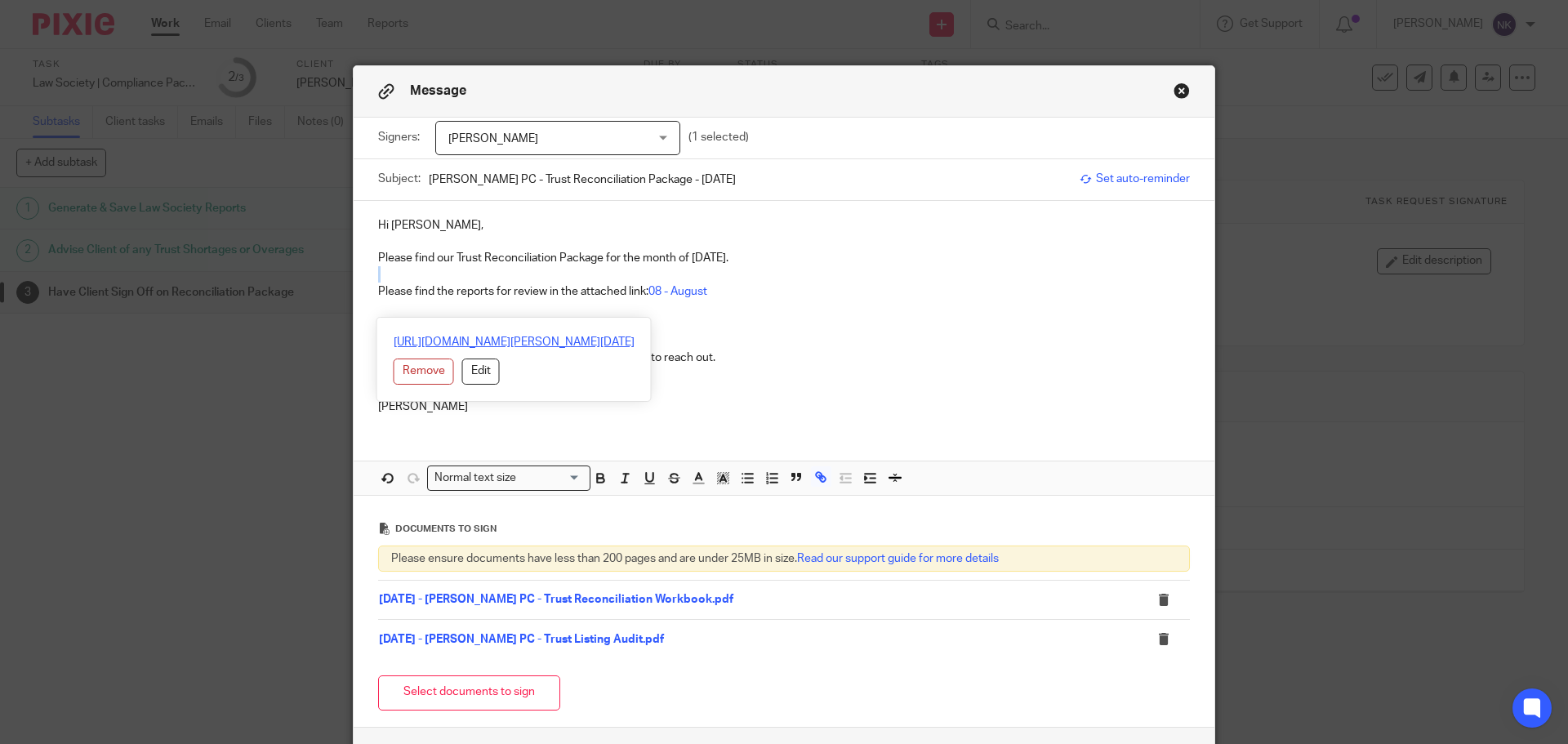
click at [602, 346] on link "https://archeradvisoryinc.sharepoint.com/:f:/r/sites/CompanyPortal/Clients/Kinc…" at bounding box center [514, 342] width 241 height 16
click at [826, 364] on p "Should you have any questions or concerns, feel free to reach out." at bounding box center [784, 357] width 812 height 16
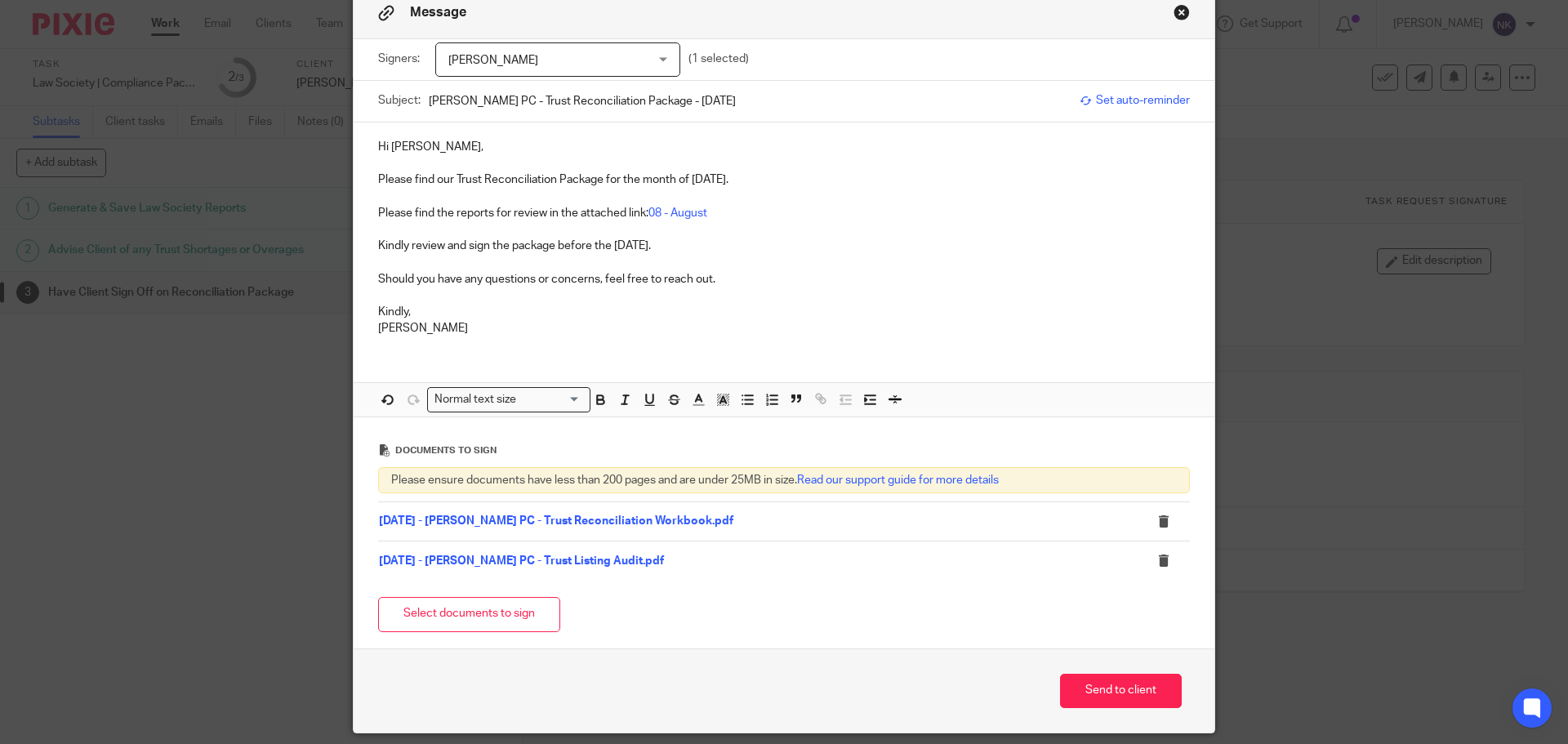
scroll to position [133, 0]
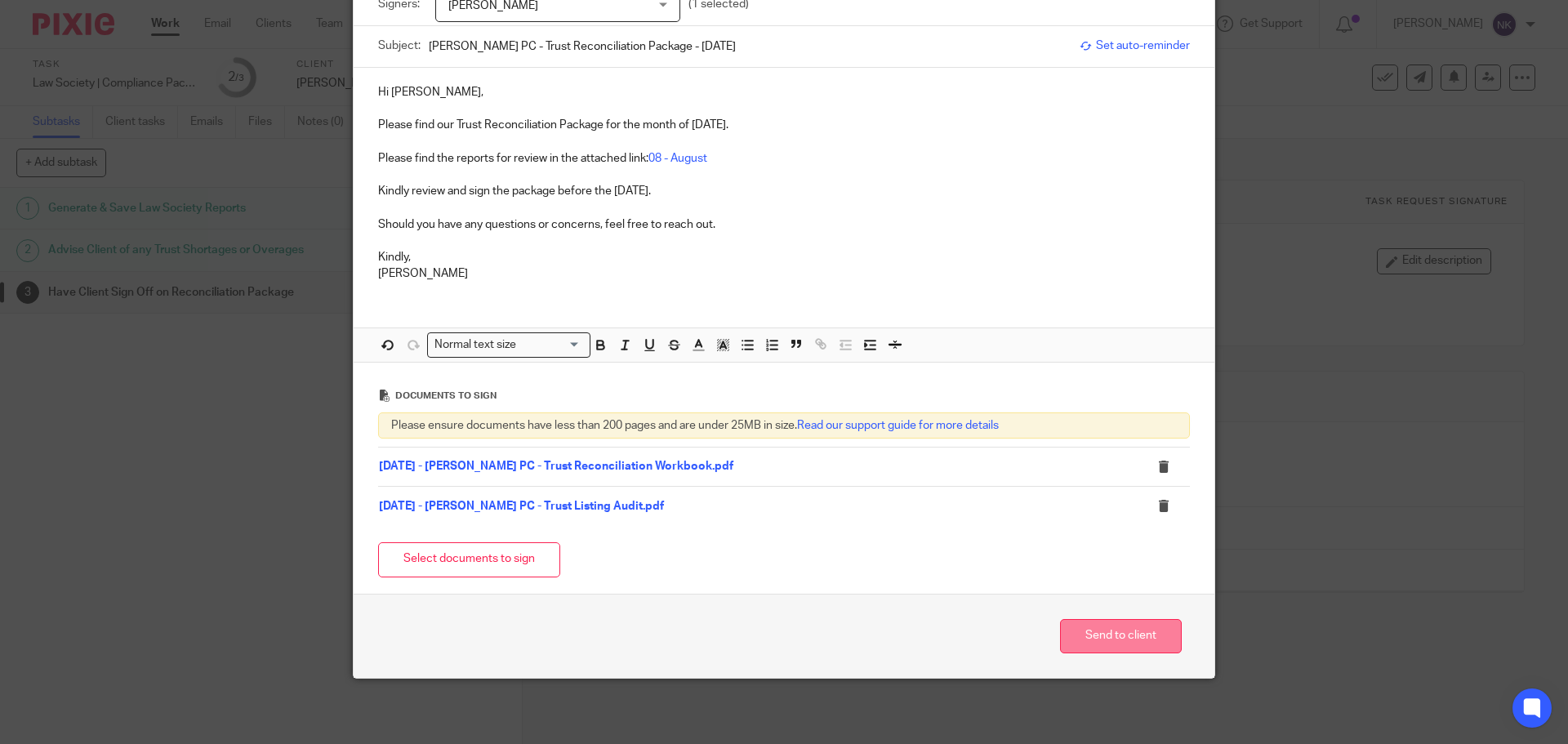
click at [1135, 625] on button "Send to client" at bounding box center [1121, 636] width 121 height 35
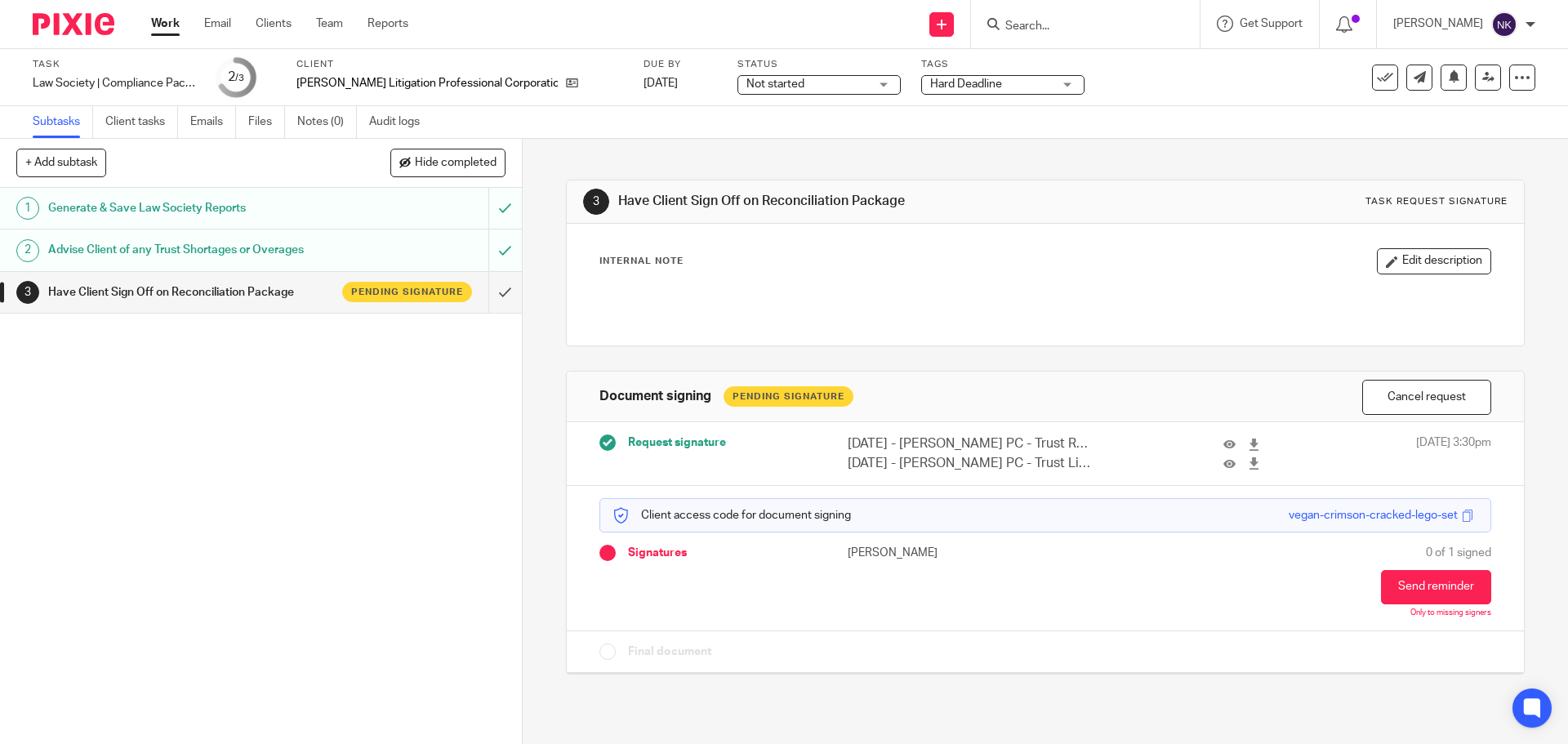
click at [1049, 24] on input "Search" at bounding box center [1077, 26] width 147 height 14
paste input "Nazarian Law PC"
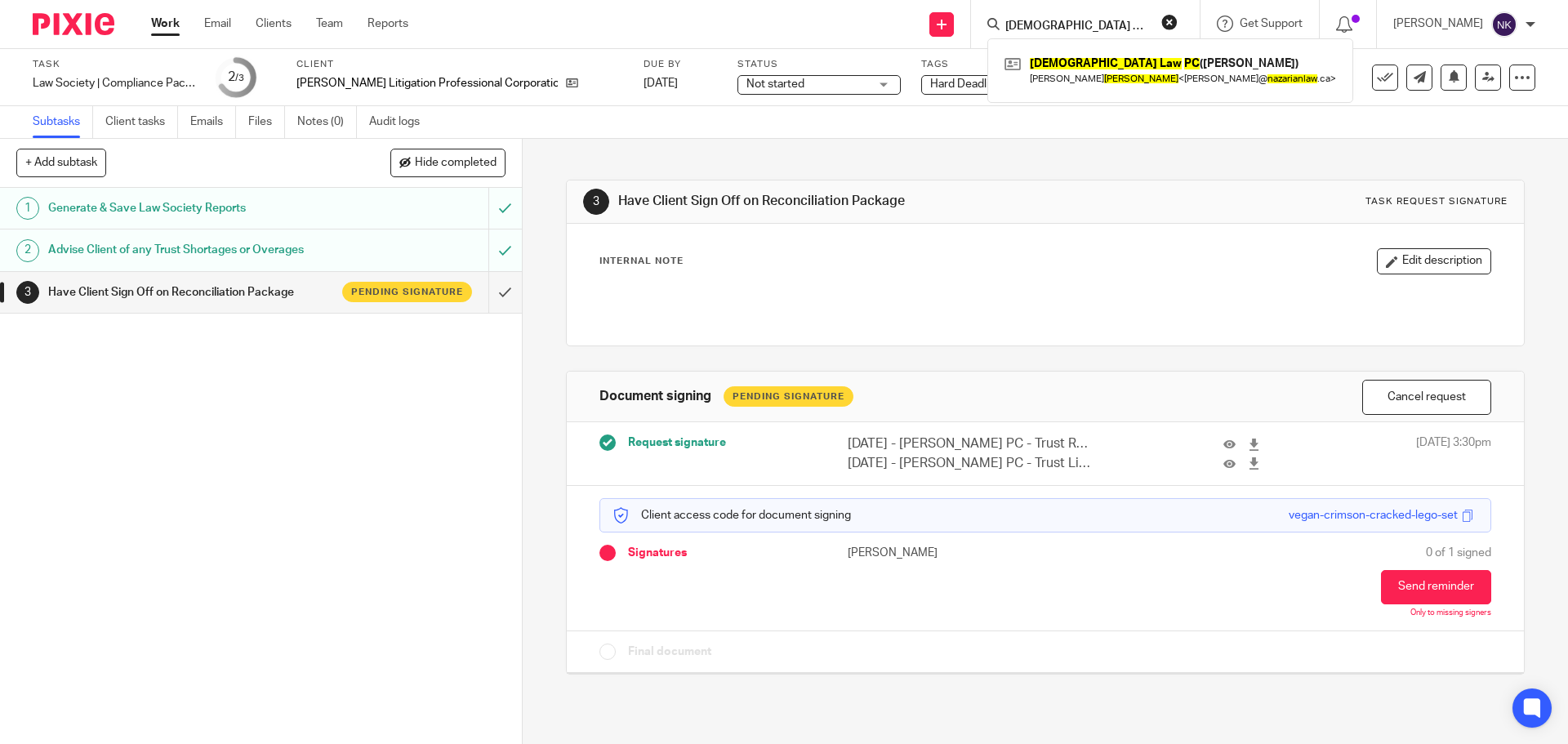
type input "Nazarian Law PC"
click button "submit" at bounding box center [0, 0] width 0 height 0
click at [1204, 70] on link at bounding box center [1170, 70] width 339 height 37
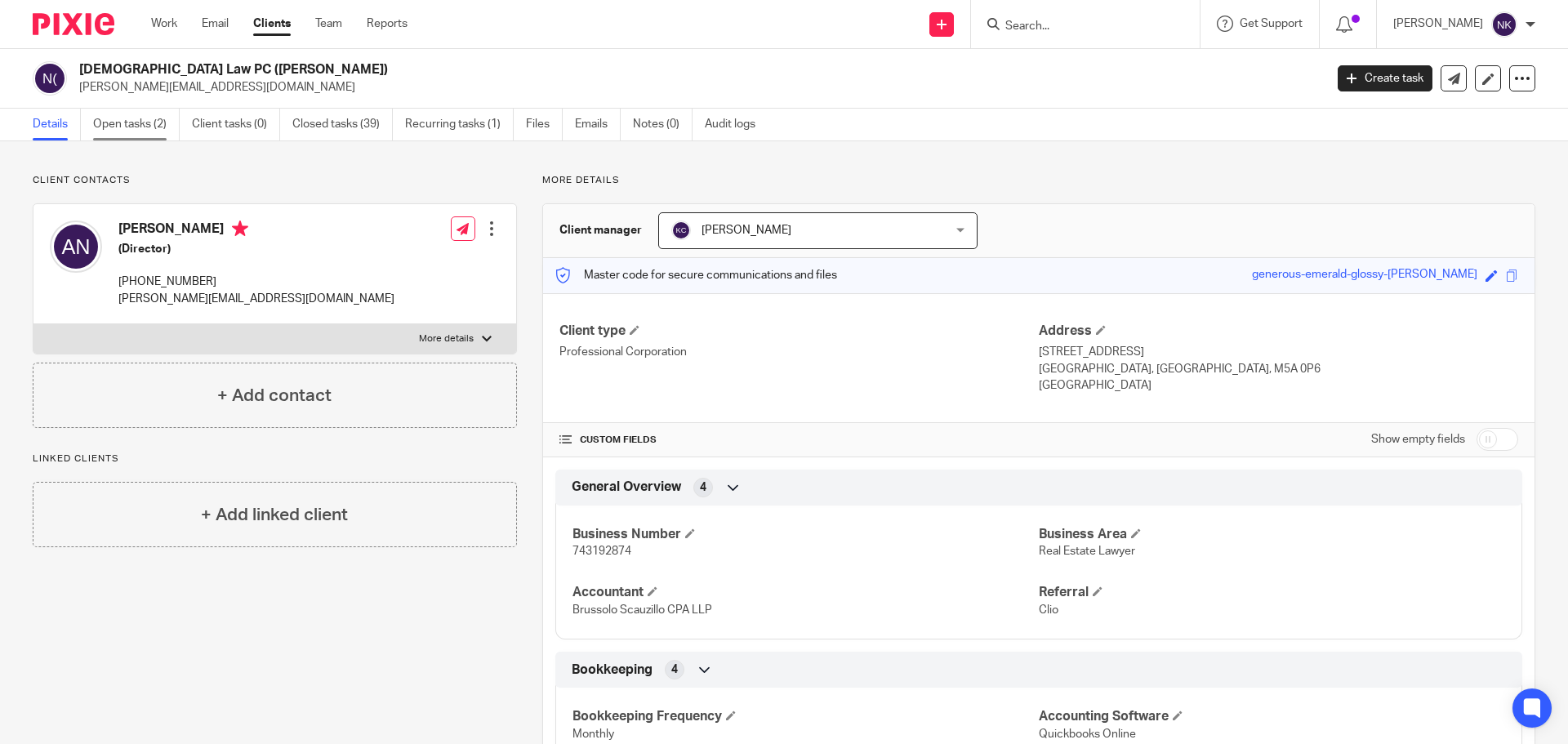
click at [137, 117] on link "Open tasks (2)" at bounding box center [137, 125] width 87 height 32
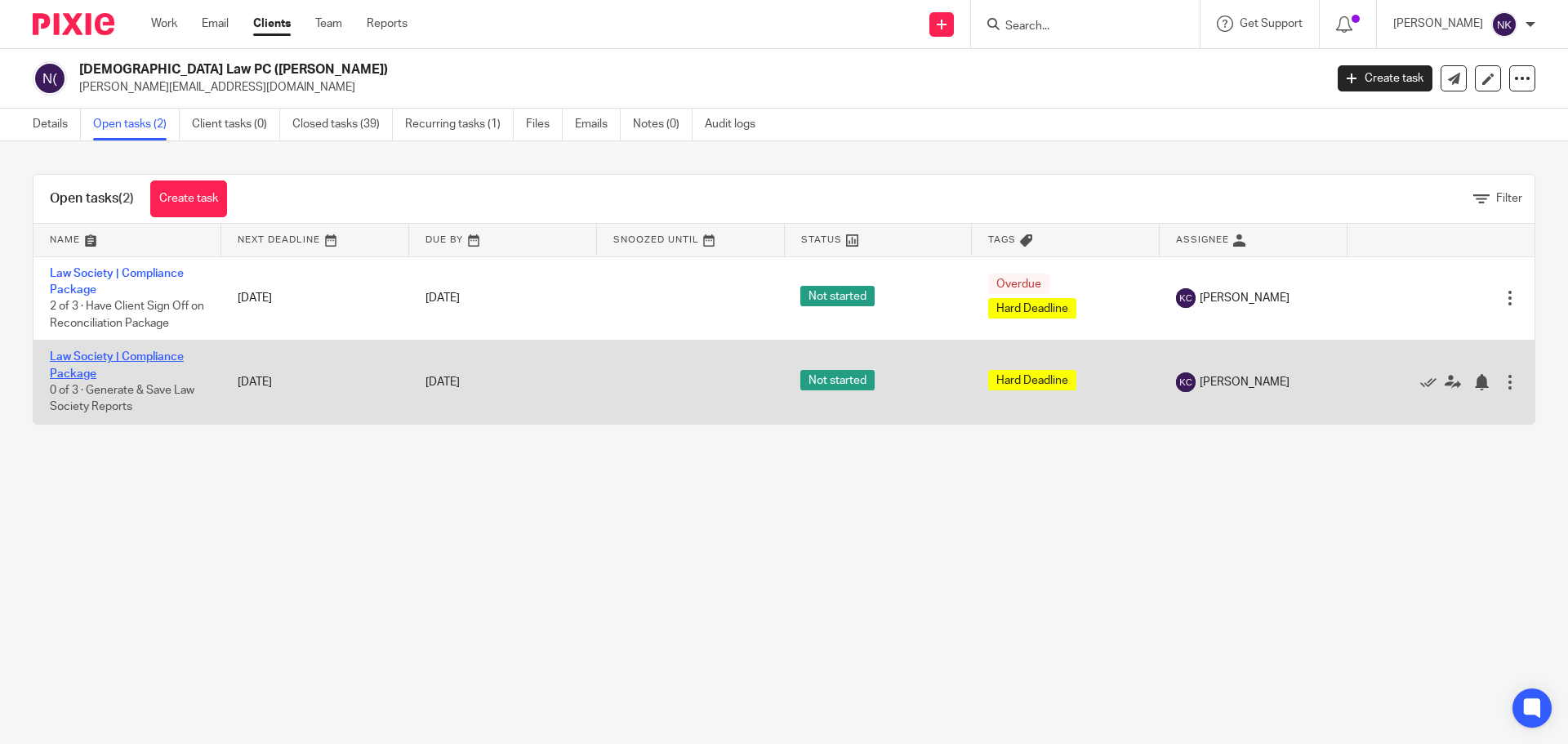
click at [120, 361] on link "Law Society | Compliance Package" at bounding box center [117, 365] width 134 height 28
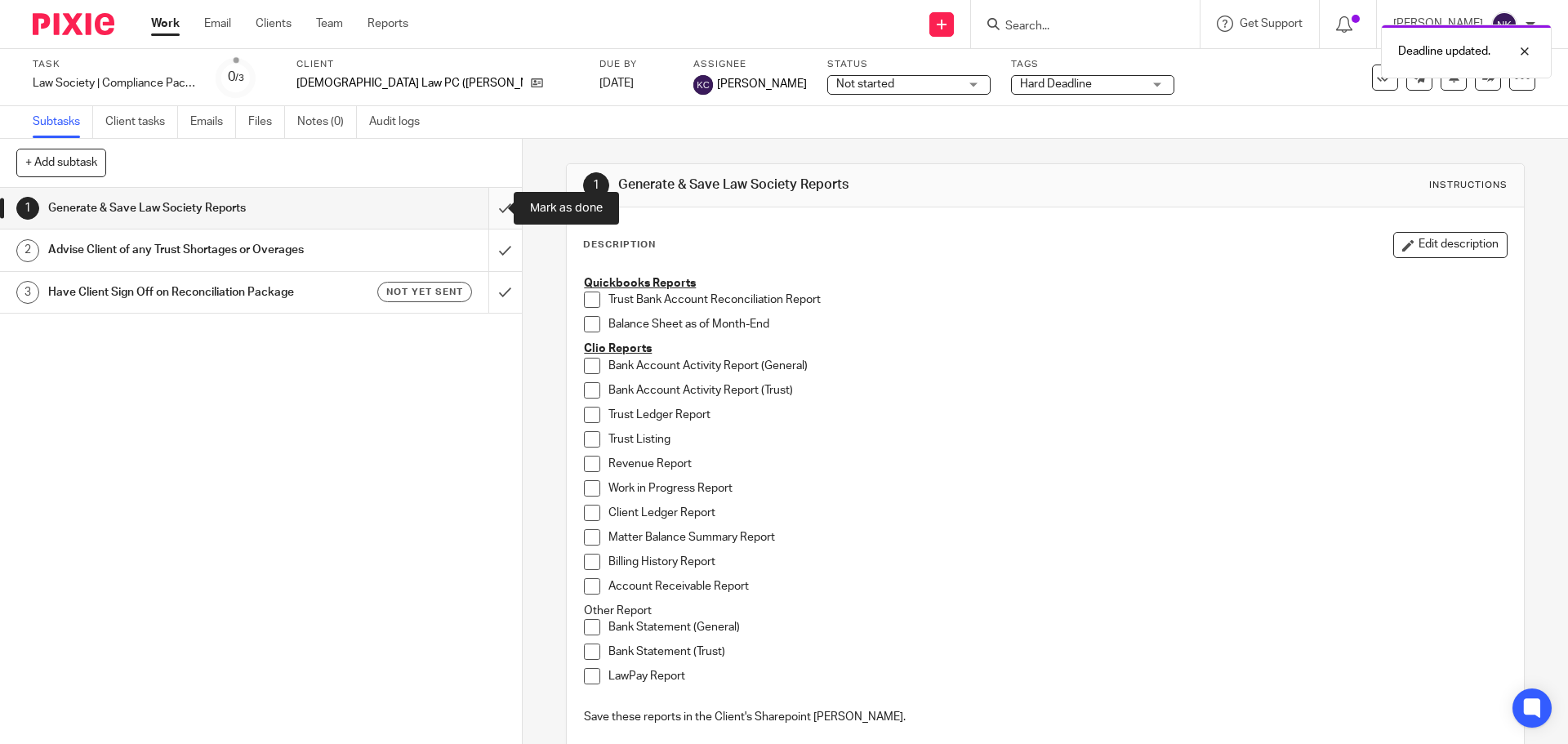
click at [486, 205] on input "submit" at bounding box center [260, 208] width 522 height 41
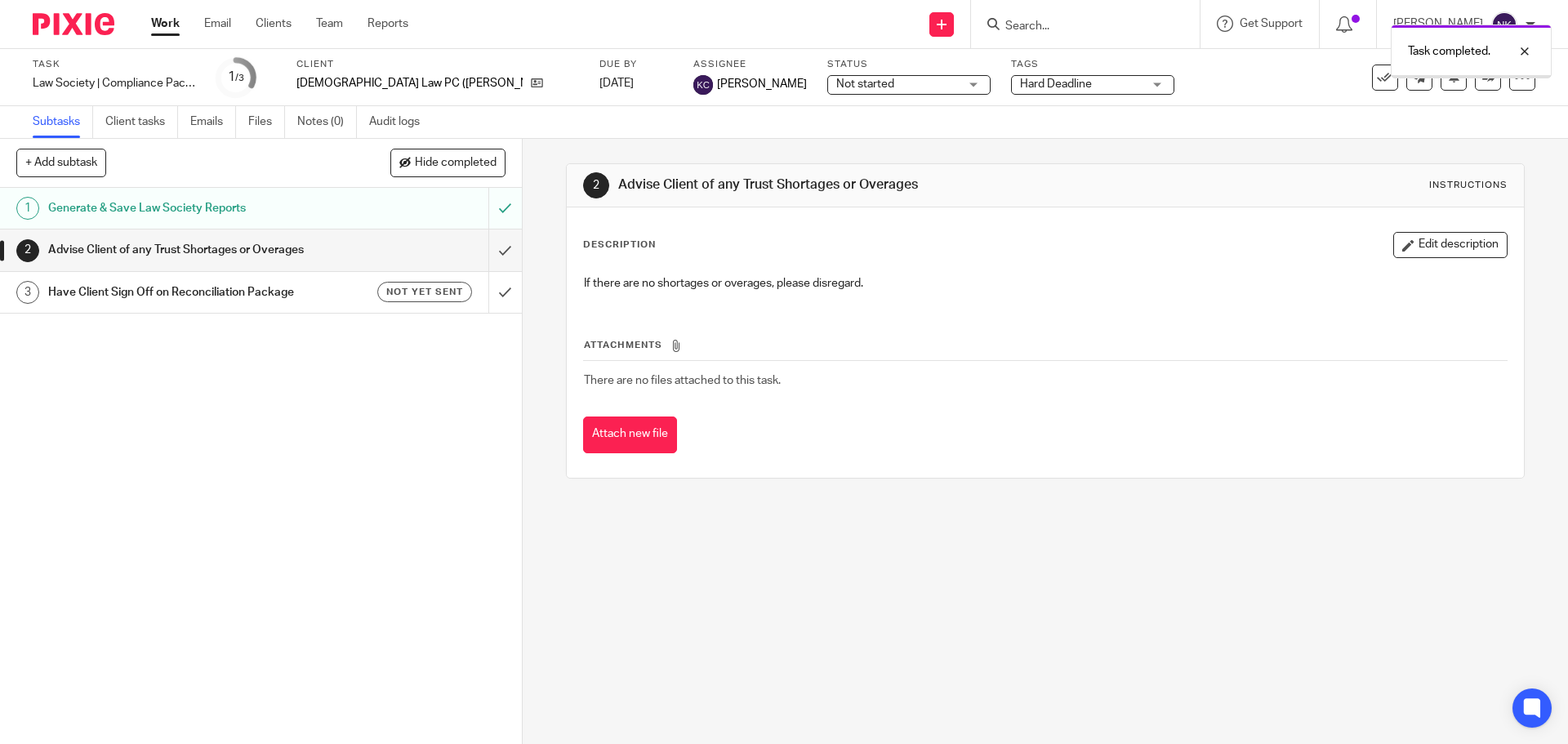
click at [486, 249] on input "submit" at bounding box center [260, 250] width 522 height 41
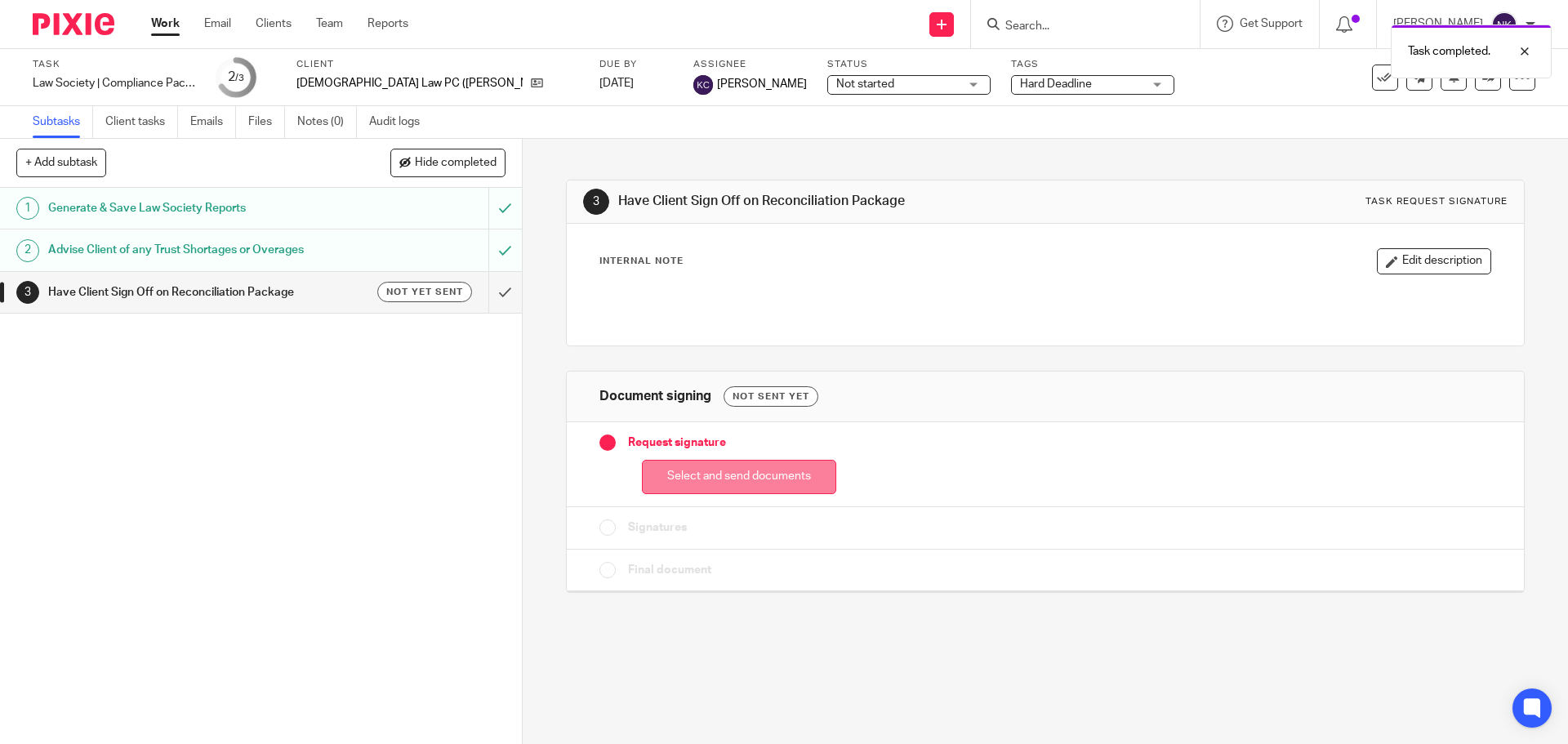
click at [732, 468] on button "Select and send documents" at bounding box center [739, 477] width 194 height 35
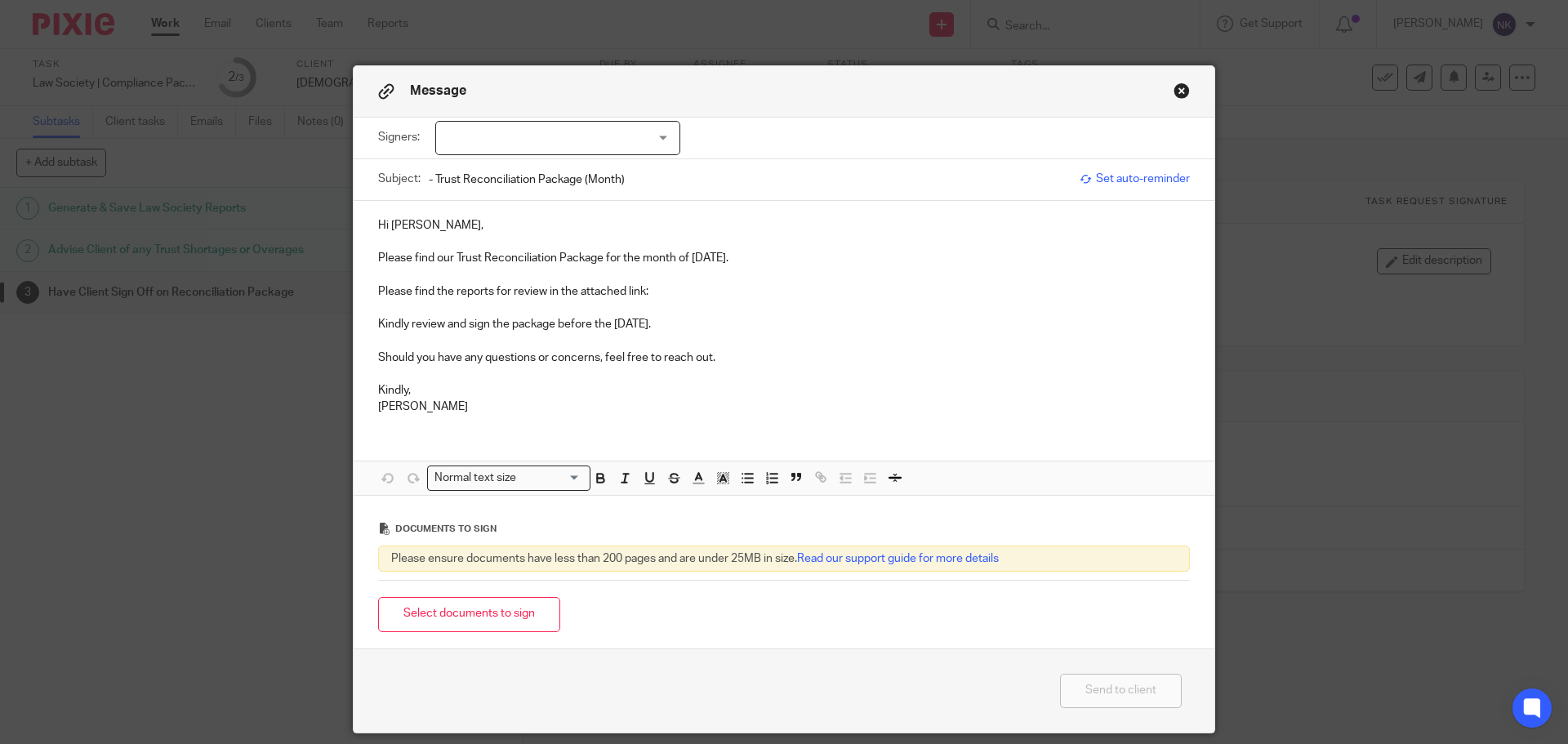
click at [501, 615] on button "Select documents to sign" at bounding box center [469, 614] width 182 height 35
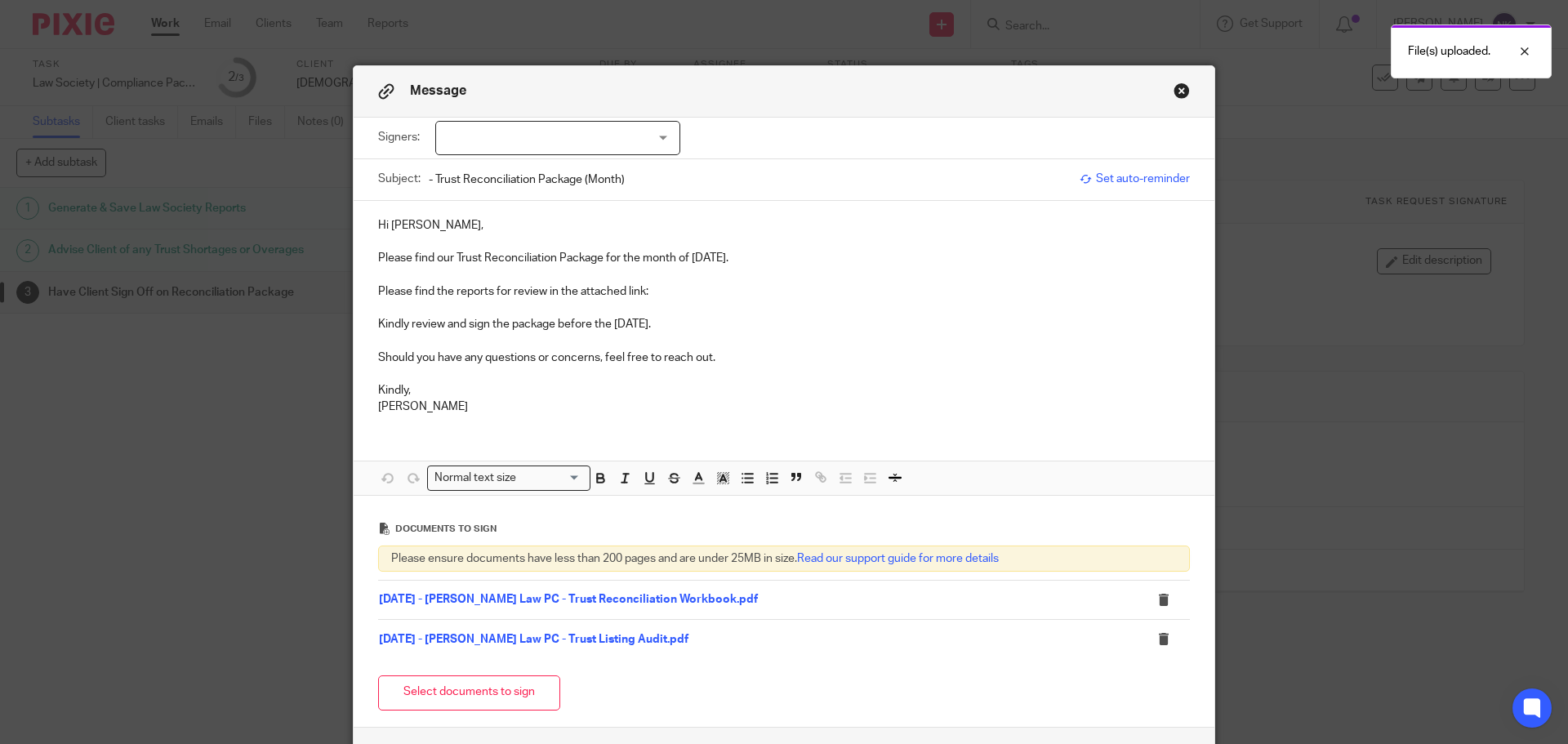
click at [484, 134] on div at bounding box center [557, 137] width 245 height 34
click at [525, 165] on span "[PERSON_NAME]" at bounding box center [503, 171] width 90 height 11
checkbox input "true"
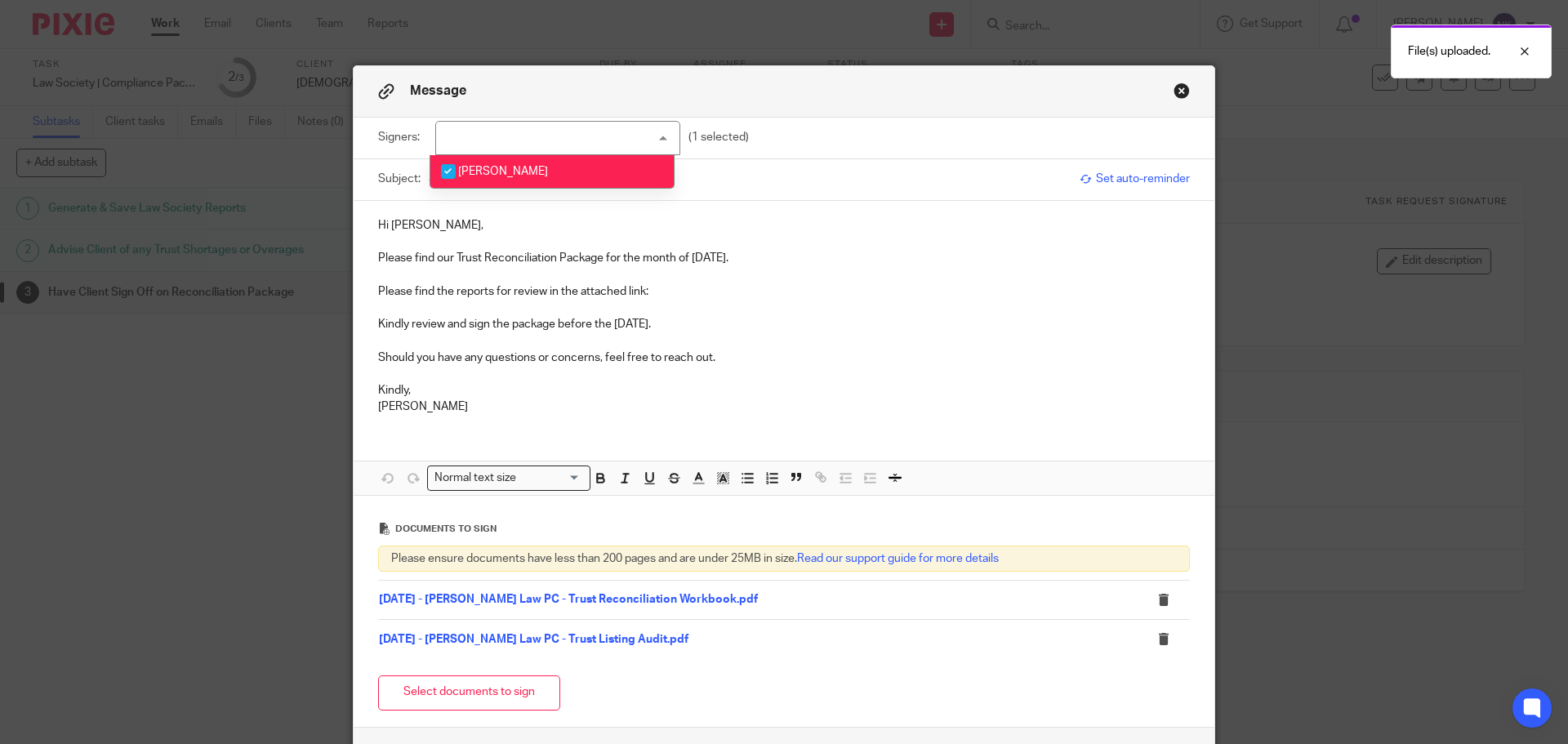
click at [542, 248] on p at bounding box center [784, 241] width 812 height 16
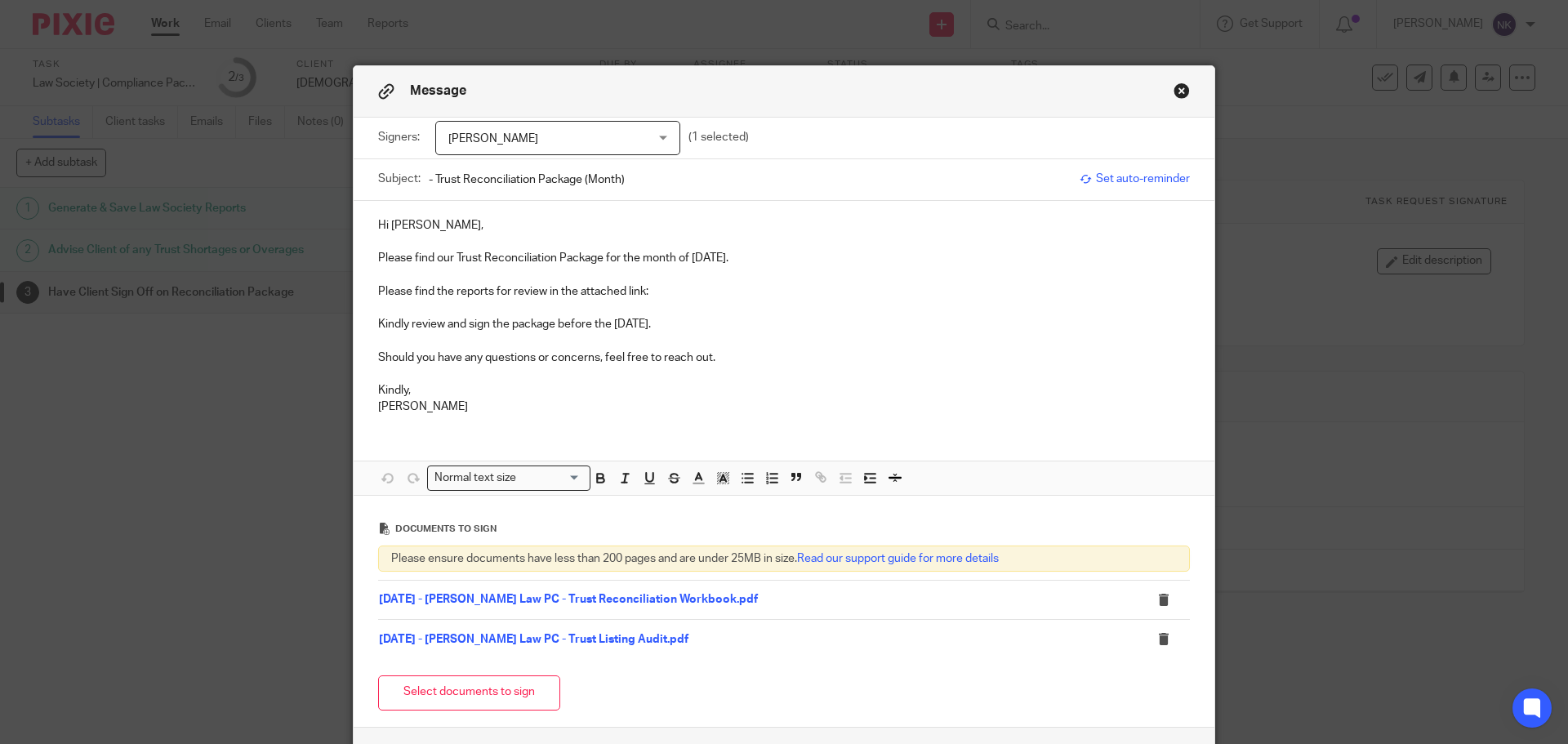
click at [428, 180] on input "- Trust Reconciliation Package (Month)" at bounding box center [750, 179] width 643 height 36
click at [420, 177] on div "Subject: - Trust Reconciliation Package (Month)" at bounding box center [725, 180] width 693 height 41
click at [423, 179] on div "Subject: - Trust Reconciliation Package (Month)" at bounding box center [725, 180] width 693 height 41
click at [422, 180] on div "Subject: - Trust Reconciliation Package (Month)" at bounding box center [725, 180] width 693 height 41
click at [428, 180] on input "- Trust Reconciliation Package (Month)" at bounding box center [750, 179] width 643 height 36
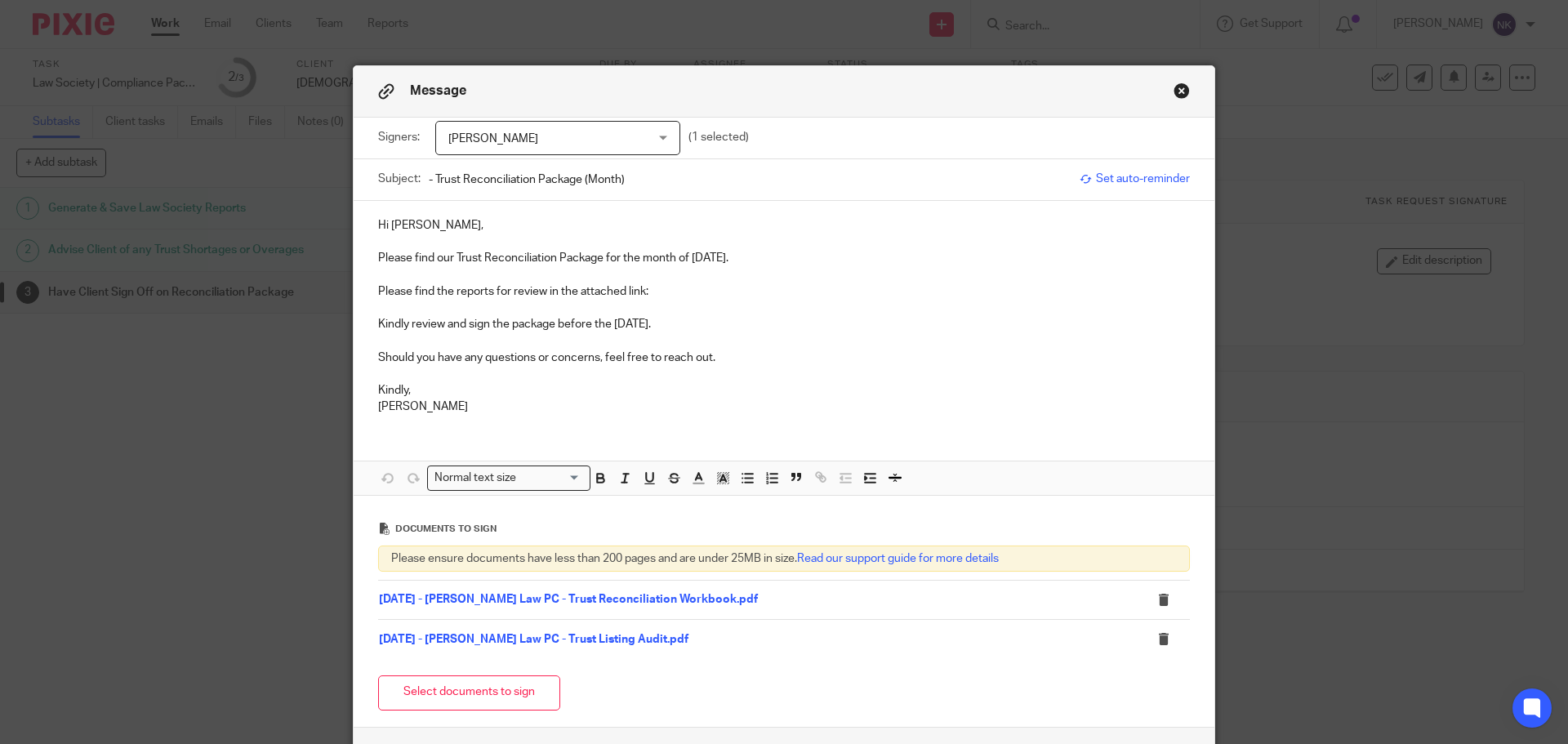
paste input "Nazarian Law PC"
drag, startPoint x: 687, startPoint y: 259, endPoint x: 753, endPoint y: 260, distance: 66.0
click at [753, 260] on p "Please find our Trust Reconciliation Package for the month of August 2025." at bounding box center [784, 258] width 812 height 16
copy p "August 2025"
drag, startPoint x: 703, startPoint y: 183, endPoint x: 669, endPoint y: 188, distance: 34.4
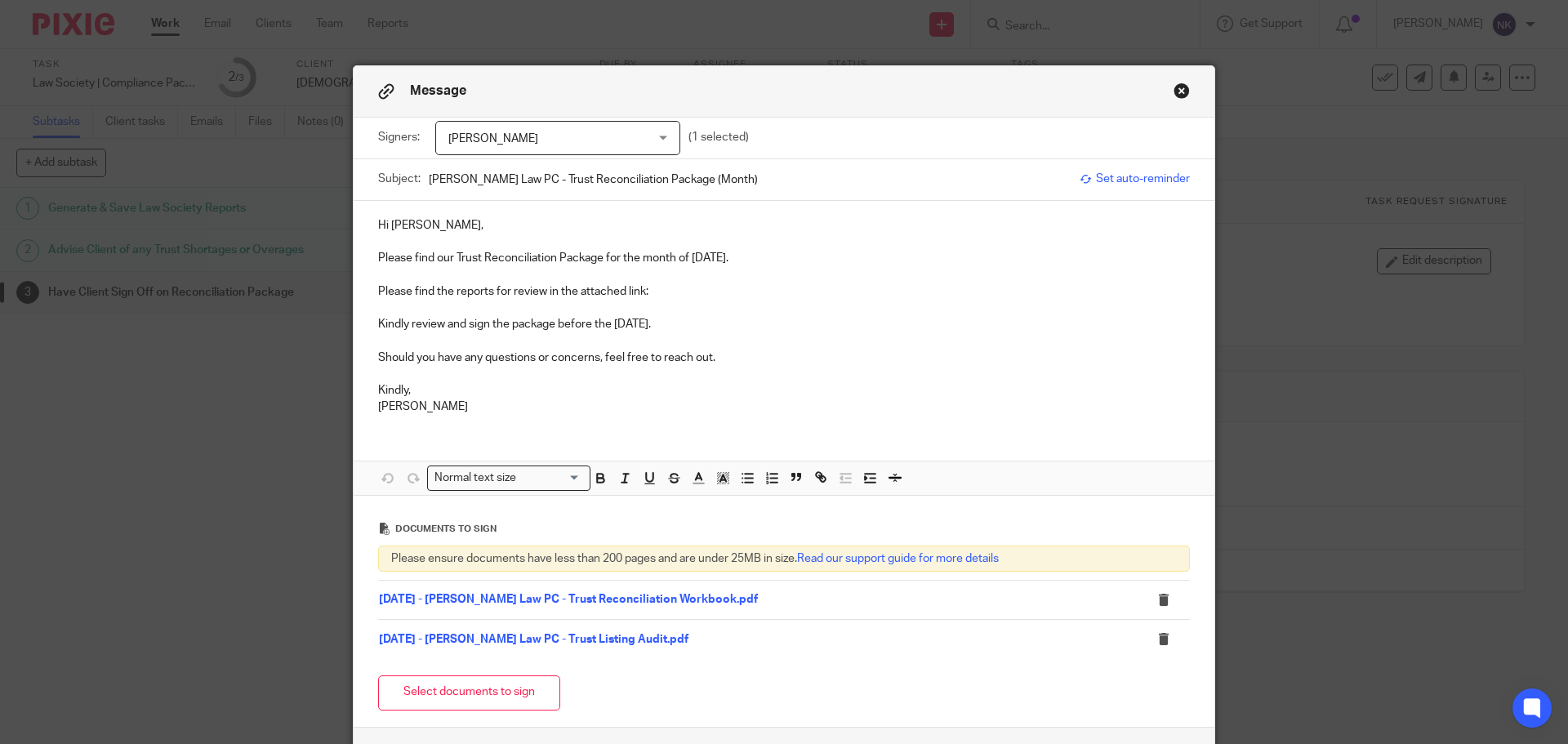
click at [669, 188] on input "Nazarian Law PC - Trust Reconciliation Package (Month)" at bounding box center [750, 179] width 643 height 36
paste input "August 2025"
type input "Nazarian Law PC - Trust Reconciliation Package - August 2025"
click at [789, 253] on p "Please find our Trust Reconciliation Package for the month of August 2025." at bounding box center [784, 258] width 812 height 16
click at [692, 295] on p "Please find the reports for review in the attached link:" at bounding box center [784, 291] width 812 height 16
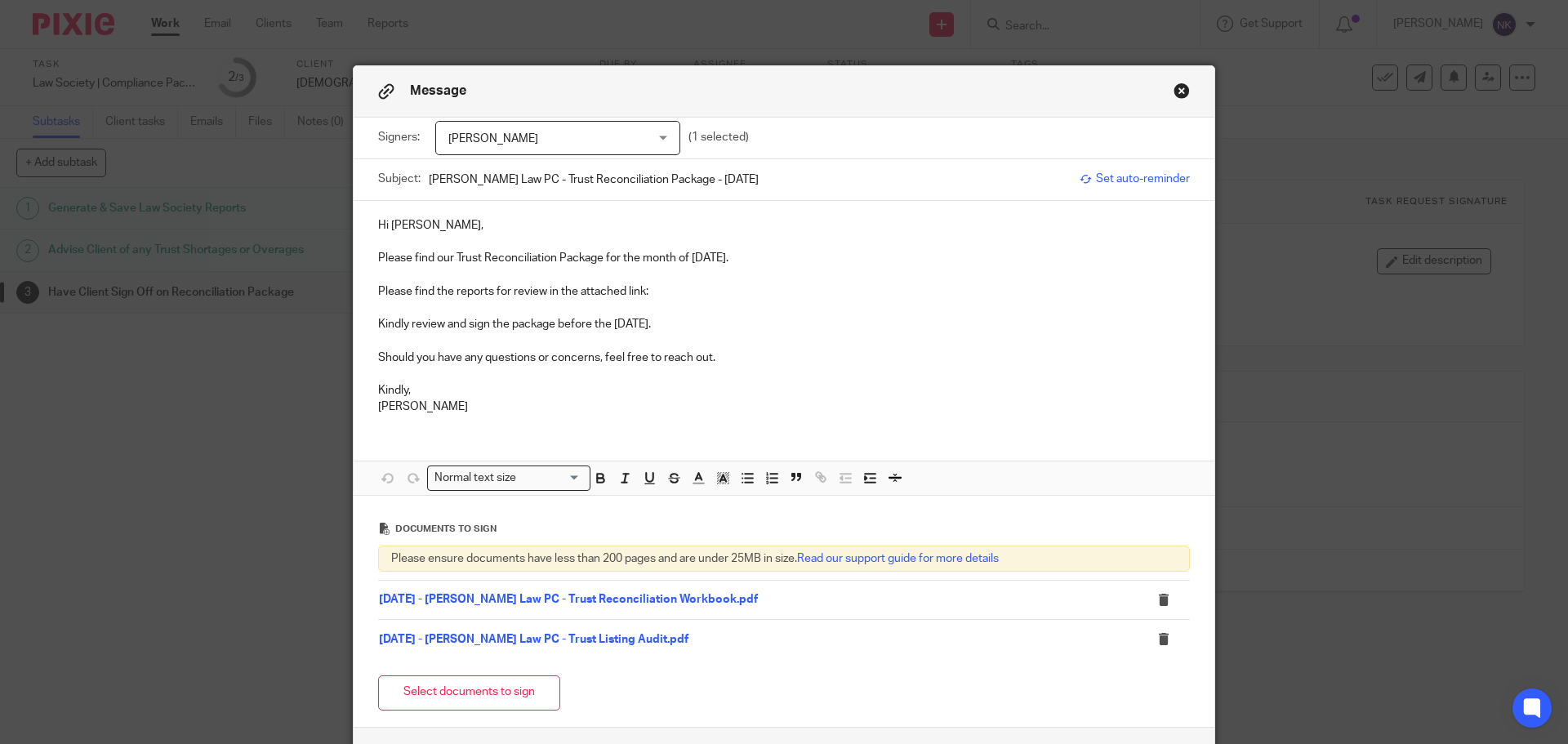
click at [659, 289] on p "Please find the reports for review in the attached link:" at bounding box center [784, 291] width 812 height 16
click at [679, 292] on link "08 - August" at bounding box center [677, 291] width 59 height 11
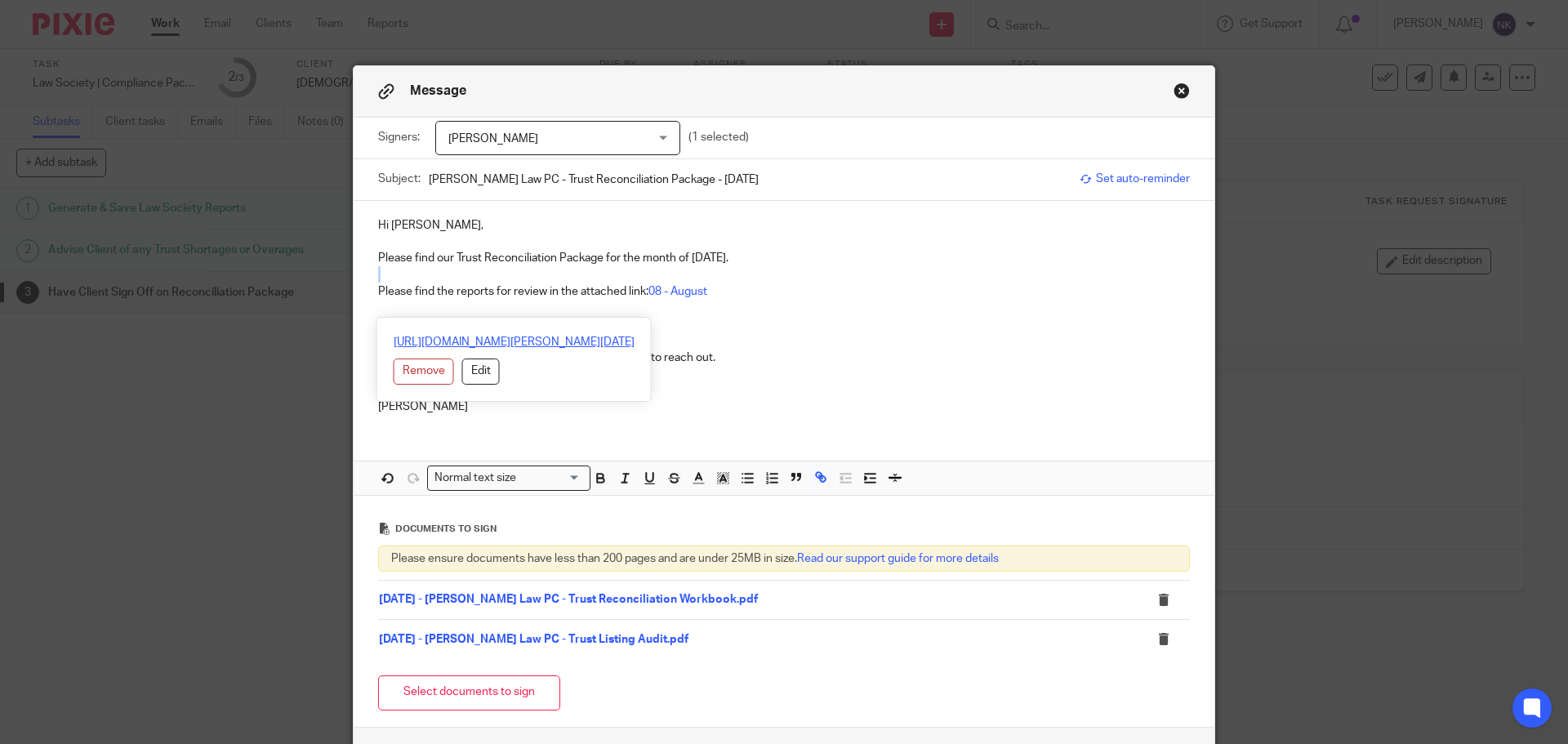
click at [613, 343] on link "https://archeradvisoryinc.sharepoint.com/:f:/r/sites/CompanyPortal/Clients/Naza…" at bounding box center [514, 342] width 241 height 16
click at [781, 270] on p at bounding box center [784, 274] width 812 height 16
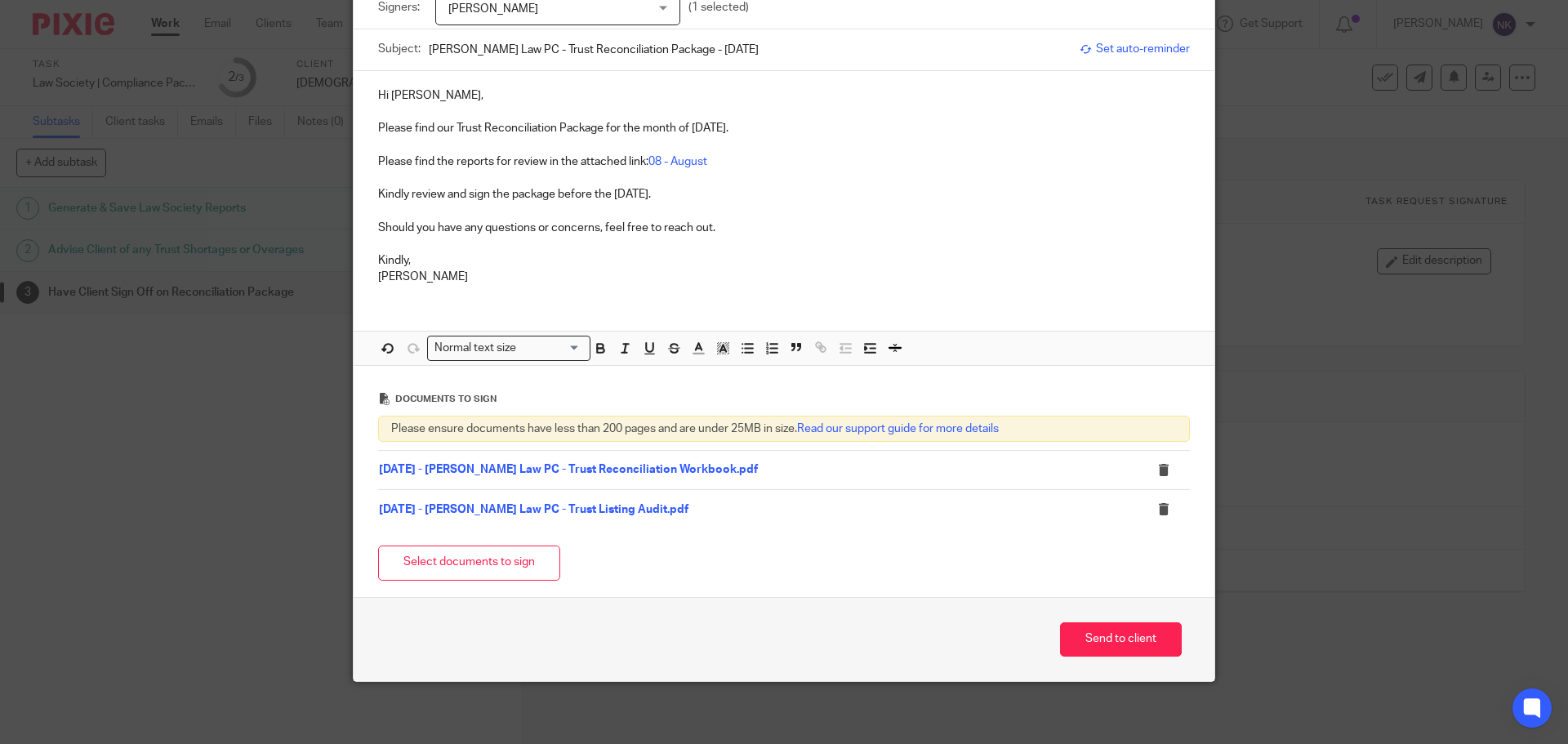
scroll to position [133, 0]
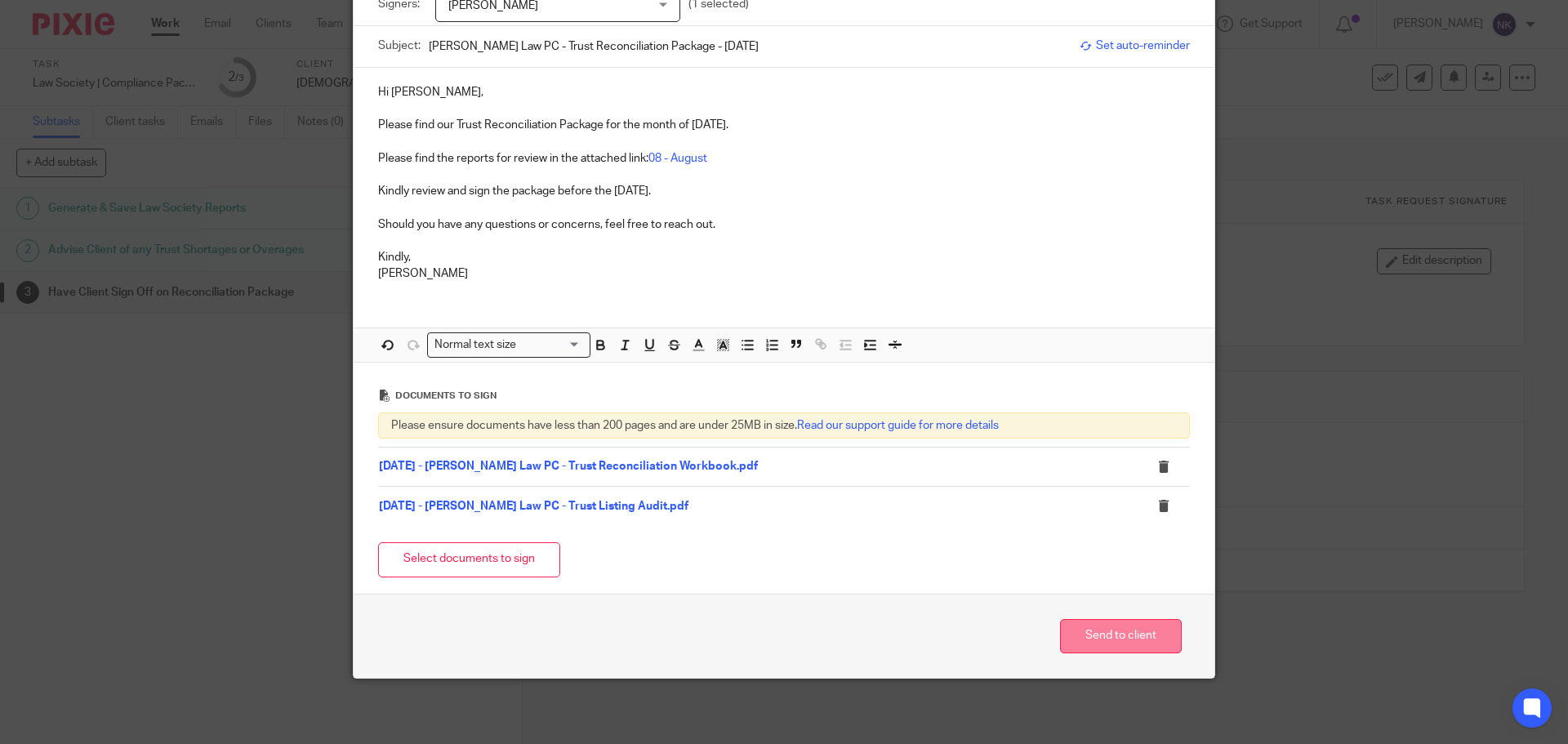
click at [1128, 639] on button "Send to client" at bounding box center [1121, 636] width 121 height 35
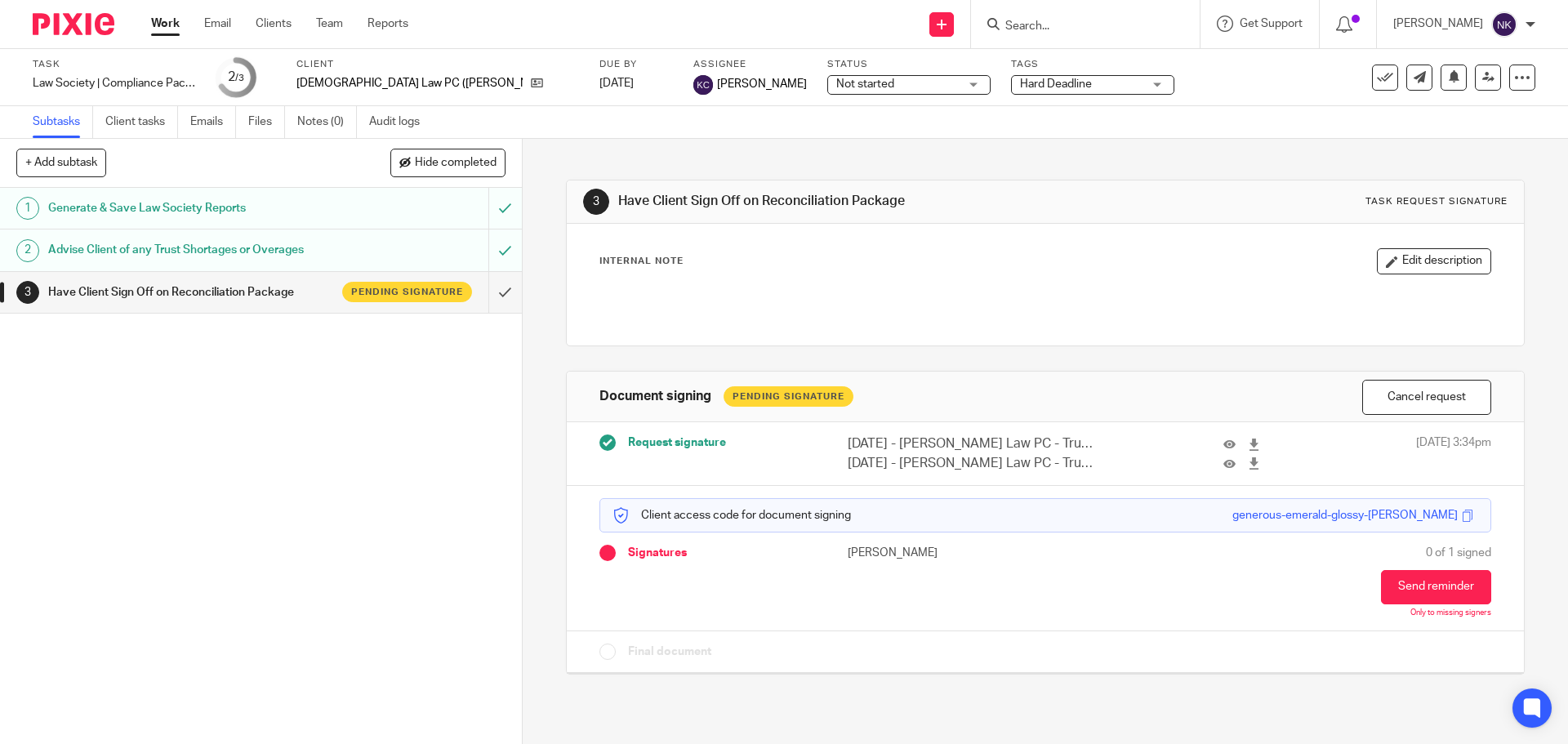
click at [1540, 19] on div "[PERSON_NAME] My profile Email integration Logout" at bounding box center [1464, 24] width 175 height 48
click at [1527, 24] on div at bounding box center [1531, 25] width 10 height 10
click at [1448, 102] on li "Logout" at bounding box center [1472, 114] width 108 height 24
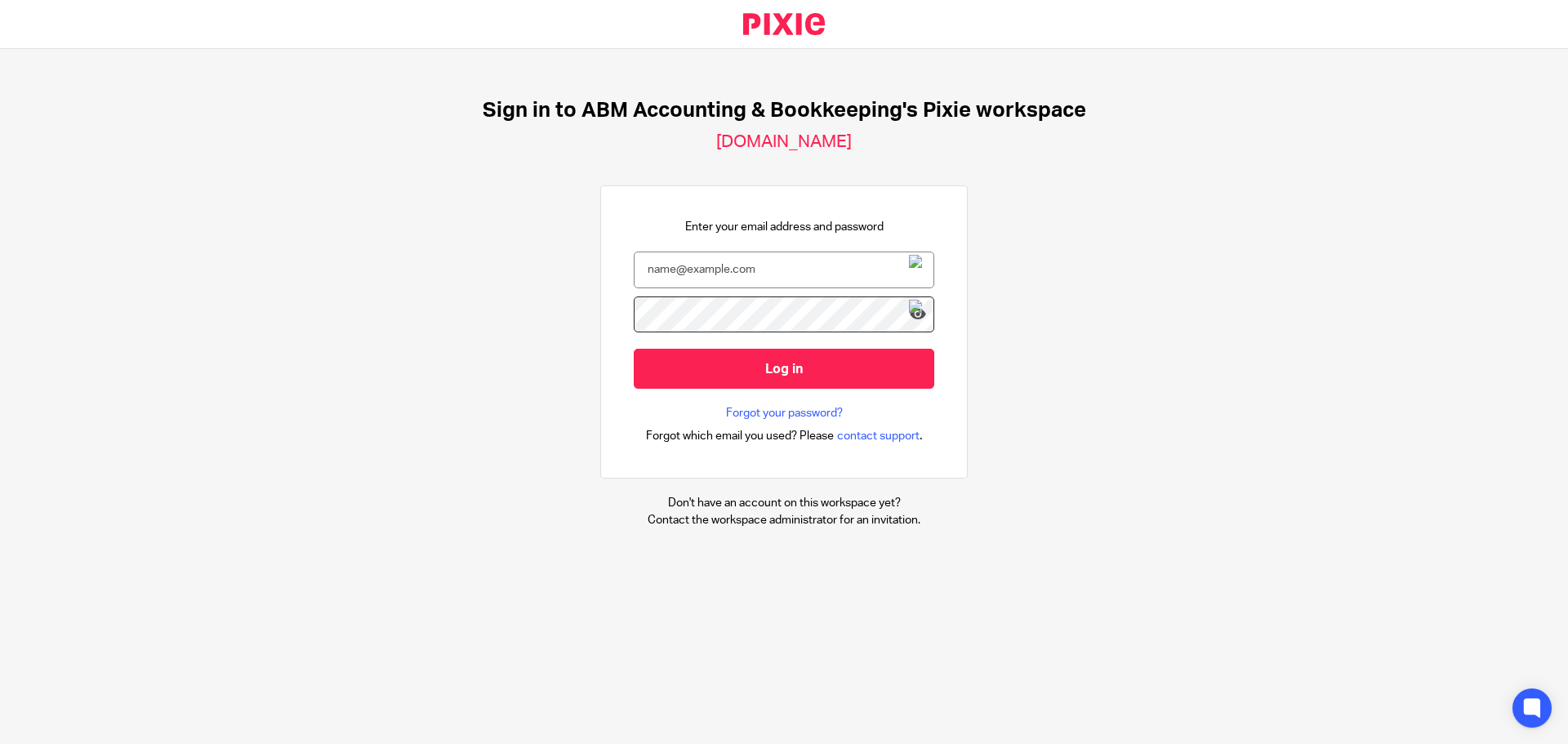
click at [909, 270] on img at bounding box center [915, 269] width 13 height 30
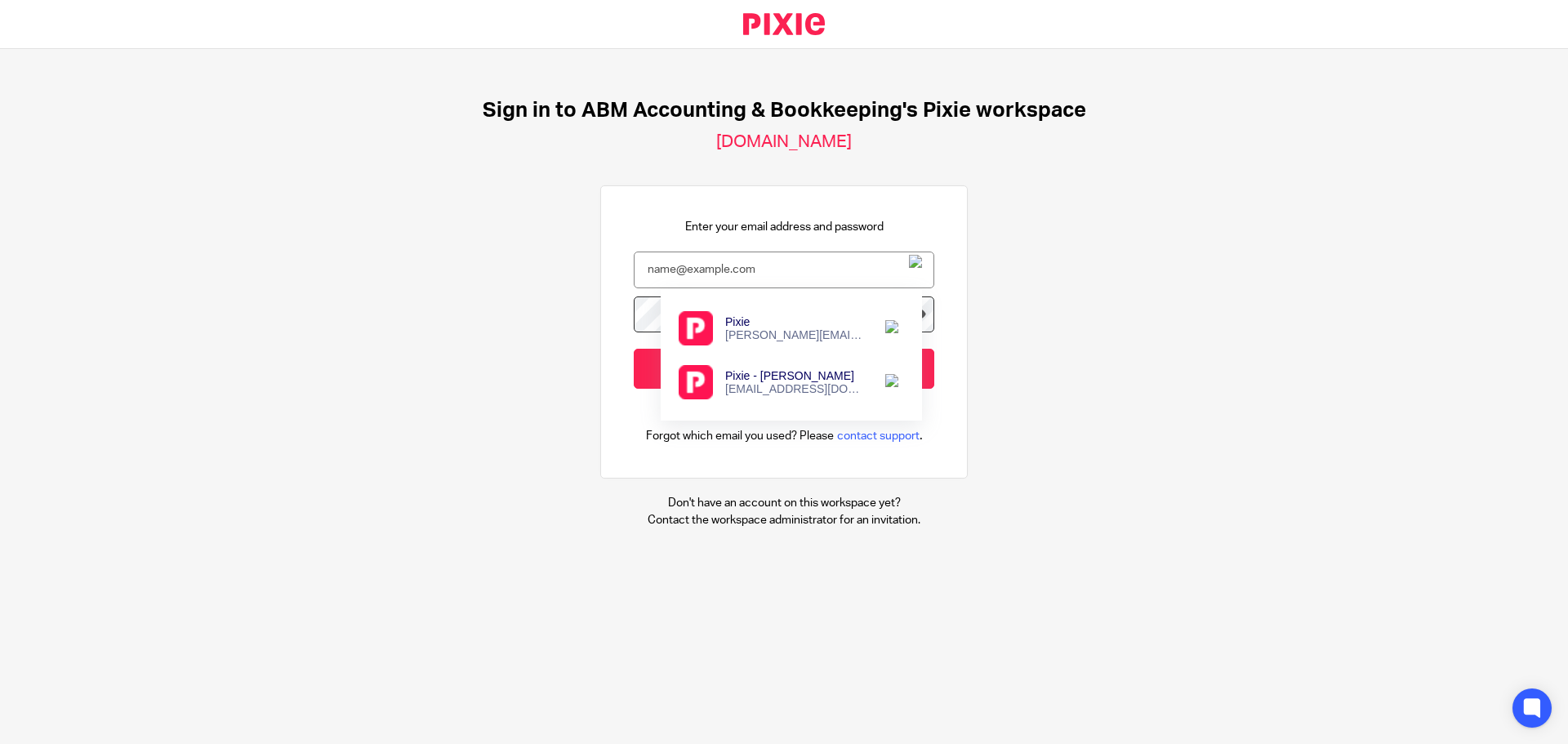
click at [783, 378] on div "Pixie - Kanwar" at bounding box center [797, 375] width 143 height 13
type input "Kanwarc@accountingabm.com"
click at [1013, 347] on div "Sign in to ABM Accounting & Bookkeeping's Pixie workspace accountingabm.usepixi…" at bounding box center [784, 313] width 1568 height 529
